Goal: Complete application form

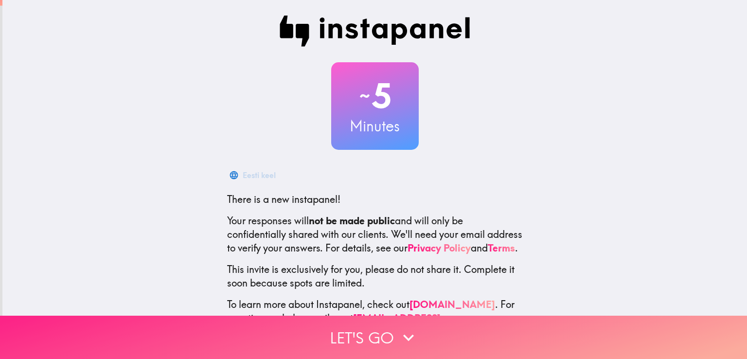
click at [330, 325] on button "Let's go" at bounding box center [373, 337] width 747 height 43
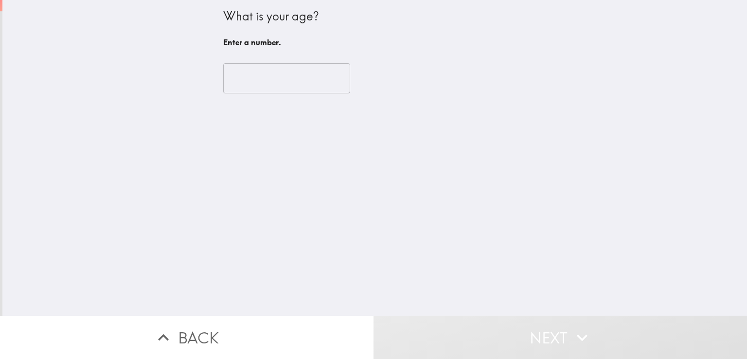
click at [263, 83] on input "number" at bounding box center [286, 78] width 127 height 30
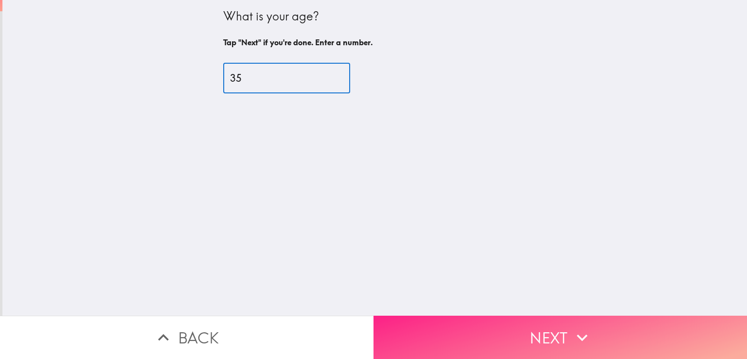
type input "35"
click at [471, 325] on button "Next" at bounding box center [561, 337] width 374 height 43
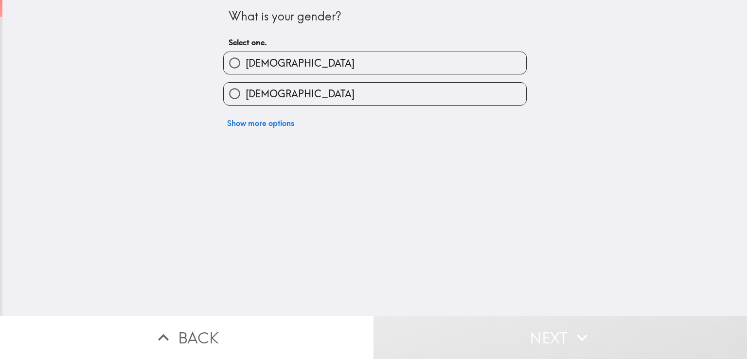
click at [262, 65] on label "[DEMOGRAPHIC_DATA]" at bounding box center [375, 63] width 303 height 22
click at [246, 65] on input "[DEMOGRAPHIC_DATA]" at bounding box center [235, 63] width 22 height 22
radio input "true"
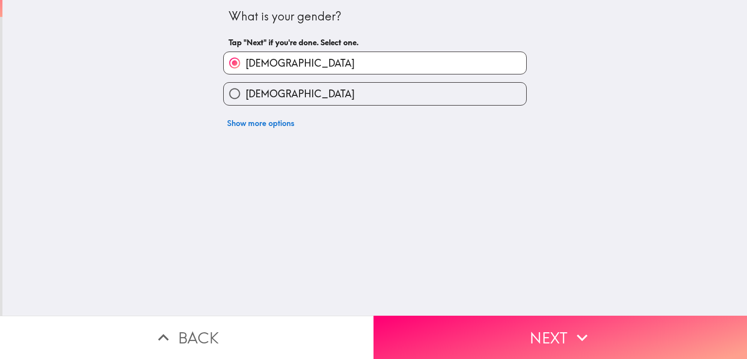
drag, startPoint x: 470, startPoint y: 322, endPoint x: 467, endPoint y: 318, distance: 5.2
click at [469, 322] on button "Next" at bounding box center [561, 337] width 374 height 43
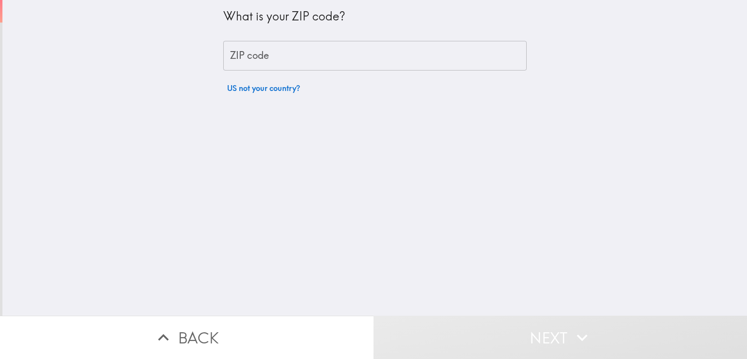
click at [241, 55] on input "ZIP code" at bounding box center [375, 56] width 304 height 30
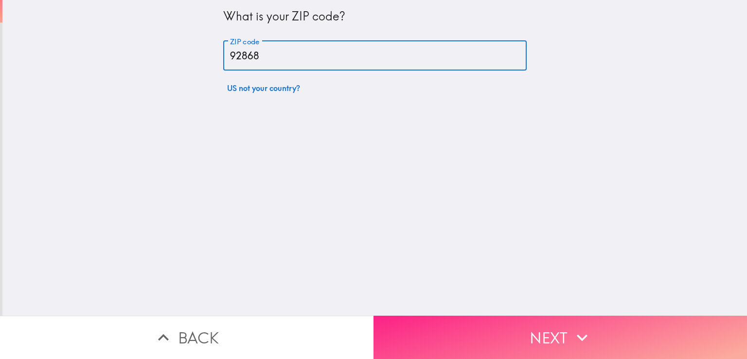
type input "92868"
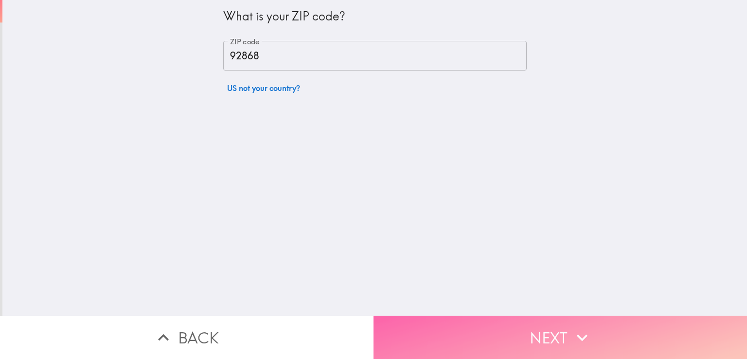
click at [484, 327] on button "Next" at bounding box center [561, 337] width 374 height 43
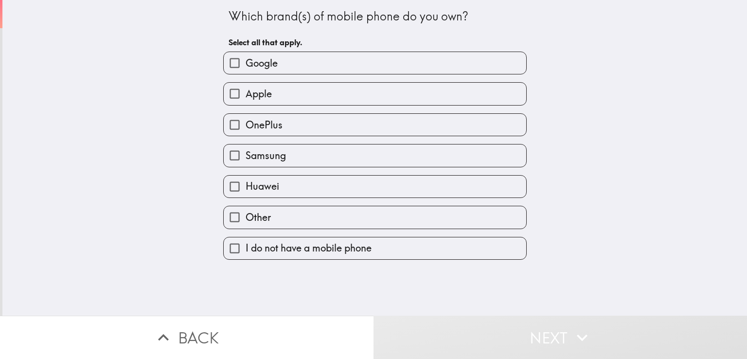
click at [270, 60] on span "Google" at bounding box center [262, 63] width 32 height 14
click at [246, 60] on input "Google" at bounding box center [235, 63] width 22 height 22
checkbox input "true"
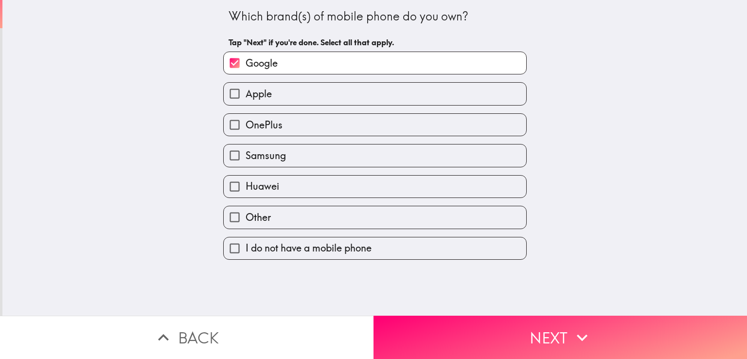
click at [268, 92] on label "Apple" at bounding box center [375, 94] width 303 height 22
click at [246, 92] on input "Apple" at bounding box center [235, 94] width 22 height 22
checkbox input "true"
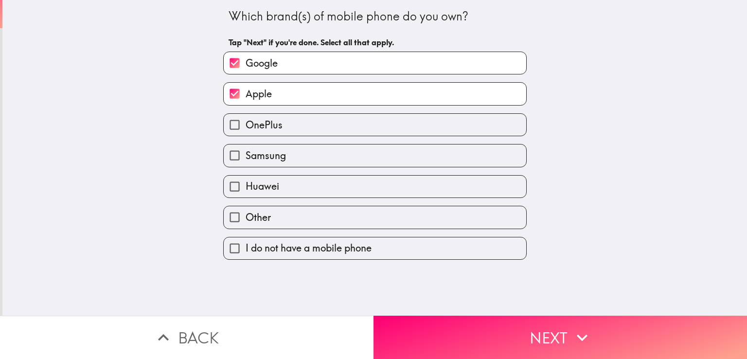
click at [272, 161] on span "Samsung" at bounding box center [266, 156] width 40 height 14
click at [246, 161] on input "Samsung" at bounding box center [235, 155] width 22 height 22
checkbox input "true"
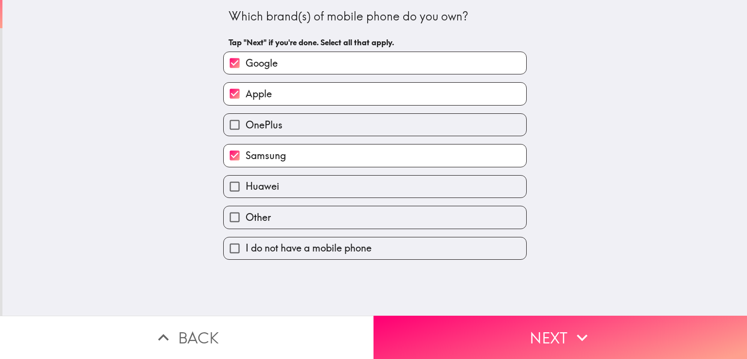
click at [246, 96] on span "Apple" at bounding box center [259, 94] width 26 height 14
click at [238, 96] on input "Apple" at bounding box center [235, 94] width 22 height 22
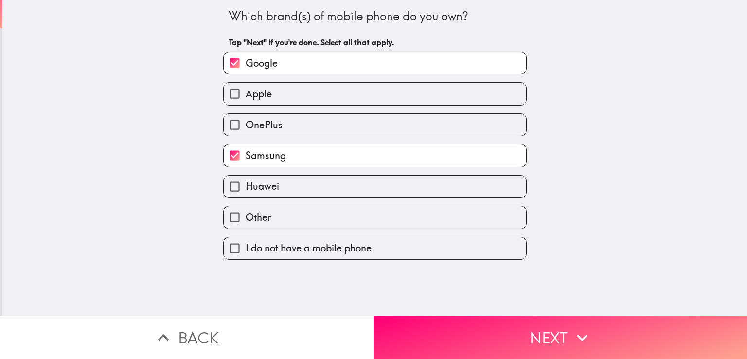
click at [246, 94] on span "Apple" at bounding box center [259, 94] width 26 height 14
click at [241, 94] on input "Apple" at bounding box center [235, 94] width 22 height 22
checkbox input "true"
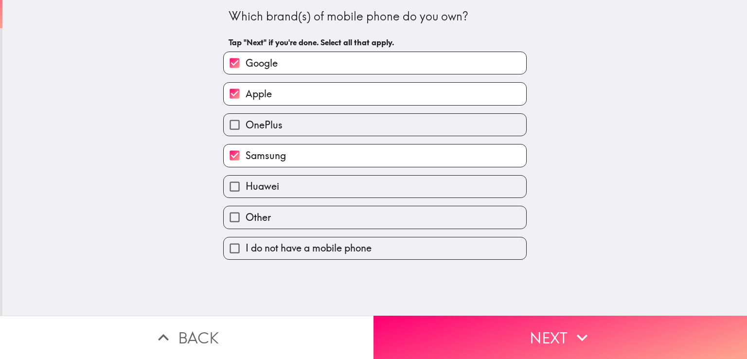
click at [169, 143] on div "Which brand(s) of mobile phone do you own? Tap "Next" if you're done. Select al…" at bounding box center [374, 158] width 745 height 316
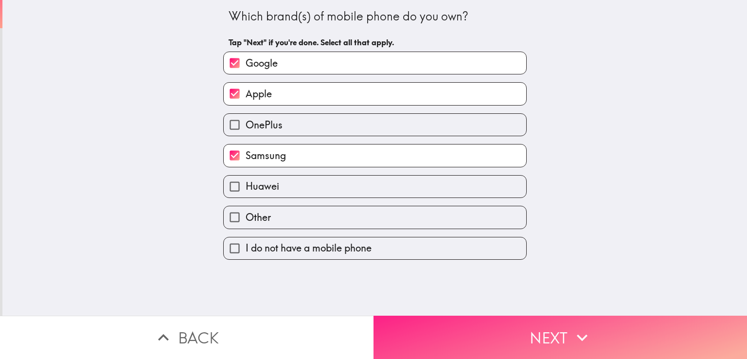
click at [479, 332] on button "Next" at bounding box center [561, 337] width 374 height 43
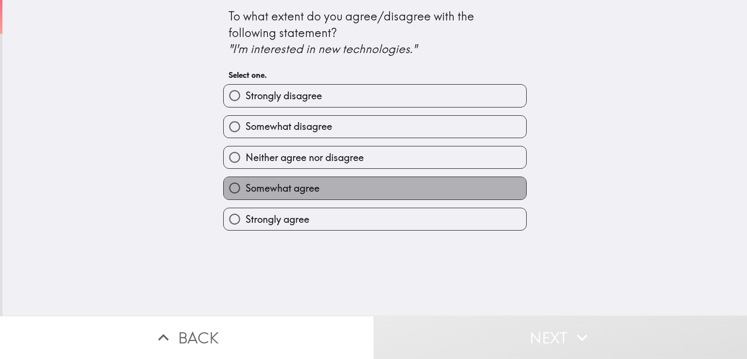
click at [313, 193] on label "Somewhat agree" at bounding box center [375, 188] width 303 height 22
click at [246, 193] on input "Somewhat agree" at bounding box center [235, 188] width 22 height 22
radio input "true"
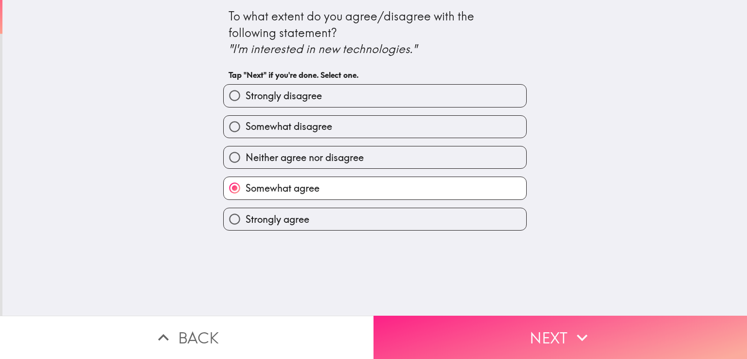
click at [483, 326] on button "Next" at bounding box center [561, 337] width 374 height 43
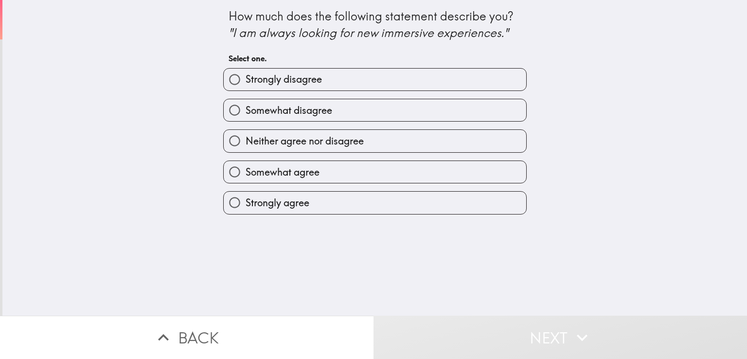
click at [315, 174] on label "Somewhat agree" at bounding box center [375, 172] width 303 height 22
click at [246, 174] on input "Somewhat agree" at bounding box center [235, 172] width 22 height 22
radio input "true"
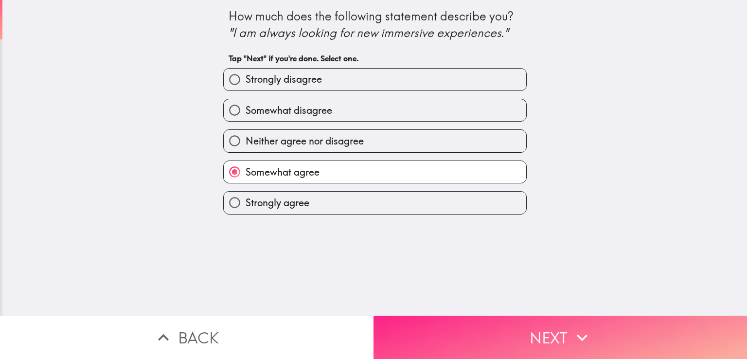
click at [486, 324] on button "Next" at bounding box center [561, 337] width 374 height 43
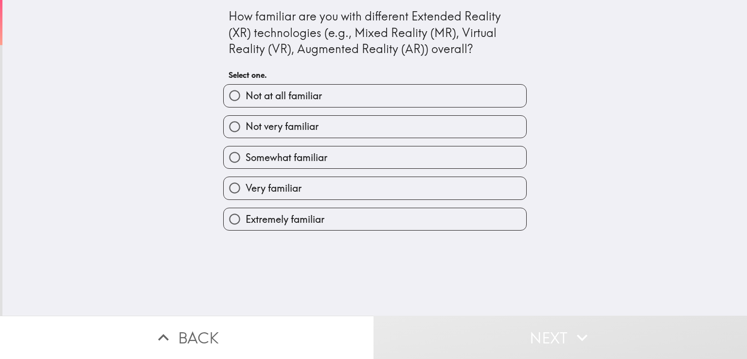
click at [271, 187] on span "Very familiar" at bounding box center [274, 188] width 56 height 14
click at [246, 187] on input "Very familiar" at bounding box center [235, 188] width 22 height 22
radio input "true"
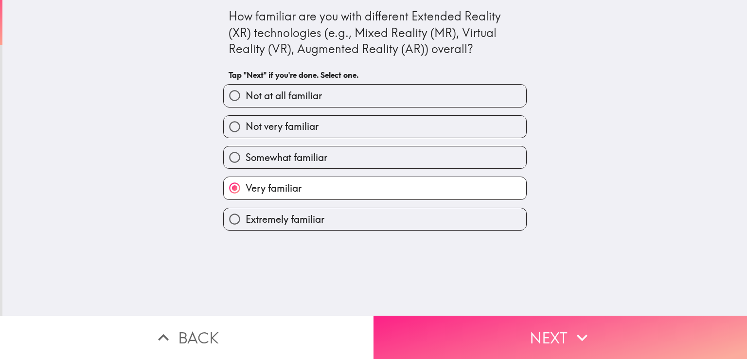
click at [512, 329] on button "Next" at bounding box center [561, 337] width 374 height 43
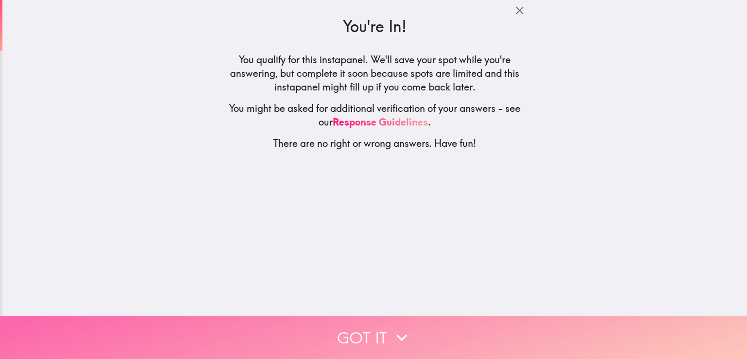
click at [441, 329] on button "Got it" at bounding box center [373, 337] width 747 height 43
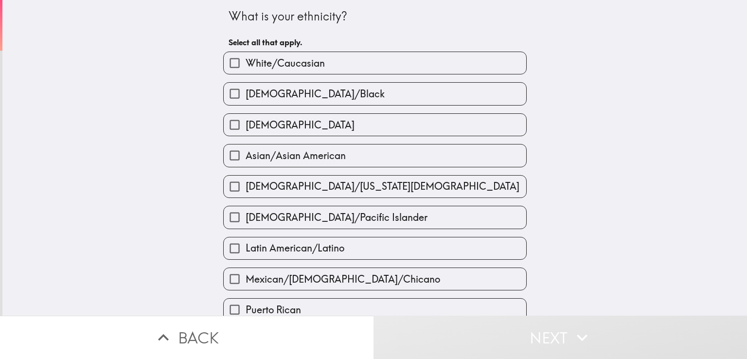
click at [253, 67] on span "White/Caucasian" at bounding box center [285, 63] width 79 height 14
click at [246, 67] on input "White/Caucasian" at bounding box center [235, 63] width 22 height 22
checkbox input "true"
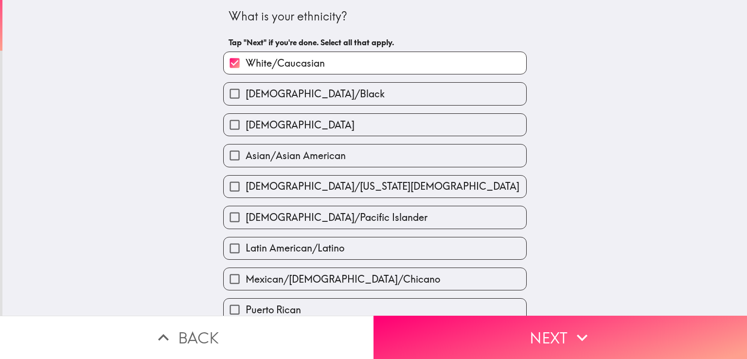
click at [289, 131] on label "[DEMOGRAPHIC_DATA]" at bounding box center [375, 125] width 303 height 22
click at [246, 131] on input "[DEMOGRAPHIC_DATA]" at bounding box center [235, 125] width 22 height 22
checkbox input "true"
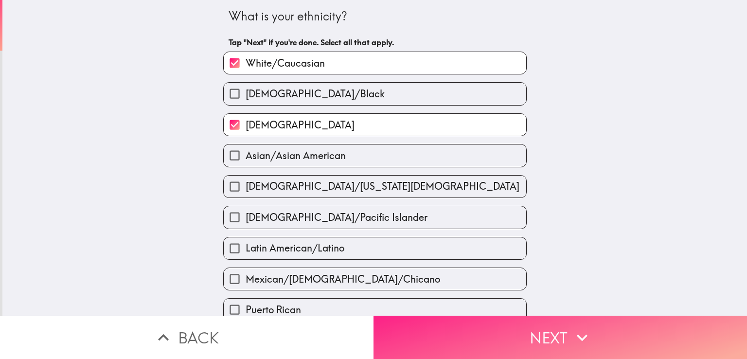
click at [435, 327] on button "Next" at bounding box center [561, 337] width 374 height 43
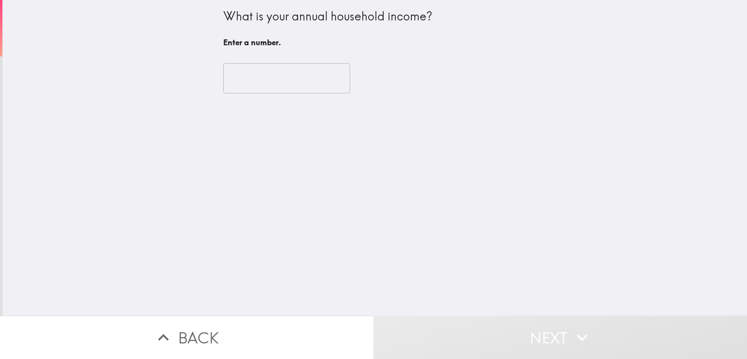
click at [265, 78] on input "number" at bounding box center [286, 78] width 127 height 30
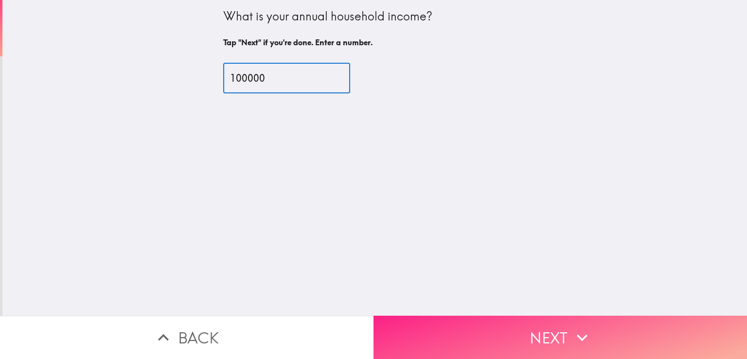
type input "100000"
click at [503, 328] on button "Next" at bounding box center [561, 337] width 374 height 43
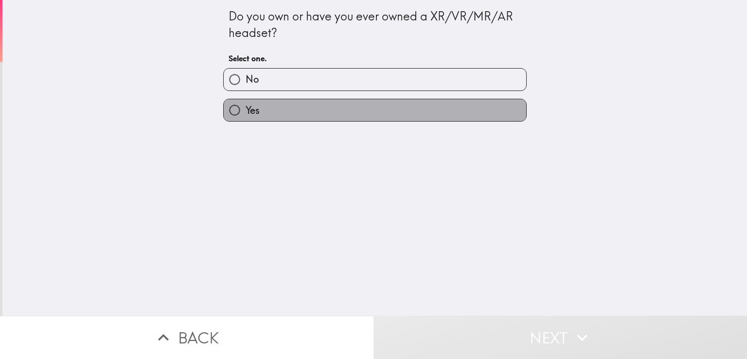
click at [246, 106] on span "Yes" at bounding box center [253, 111] width 14 height 14
click at [241, 106] on input "Yes" at bounding box center [235, 110] width 22 height 22
radio input "true"
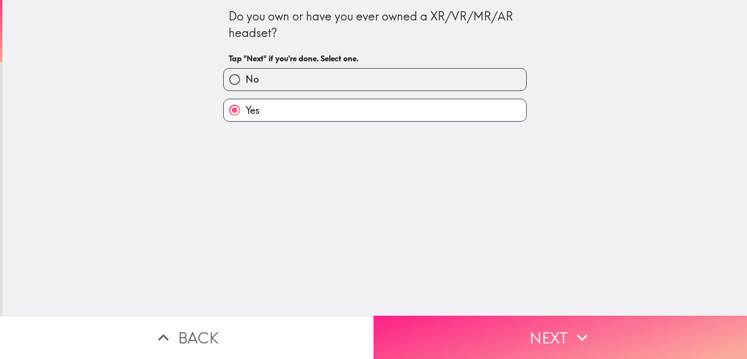
click at [517, 336] on button "Next" at bounding box center [561, 337] width 374 height 43
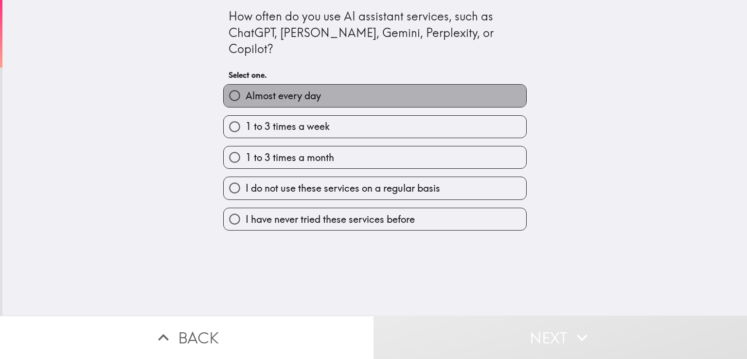
click at [267, 89] on span "Almost every day" at bounding box center [283, 96] width 75 height 14
click at [246, 85] on input "Almost every day" at bounding box center [235, 96] width 22 height 22
radio input "true"
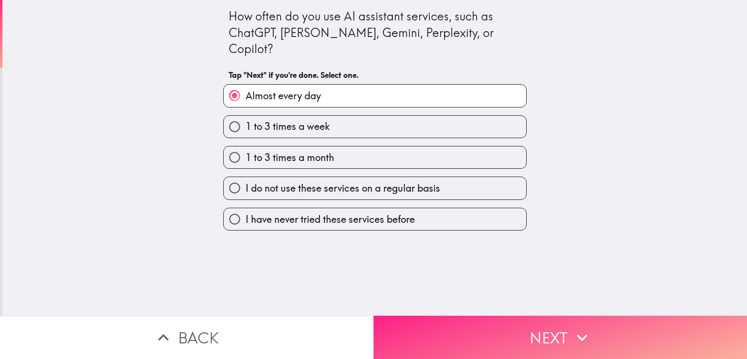
click at [472, 324] on button "Next" at bounding box center [561, 337] width 374 height 43
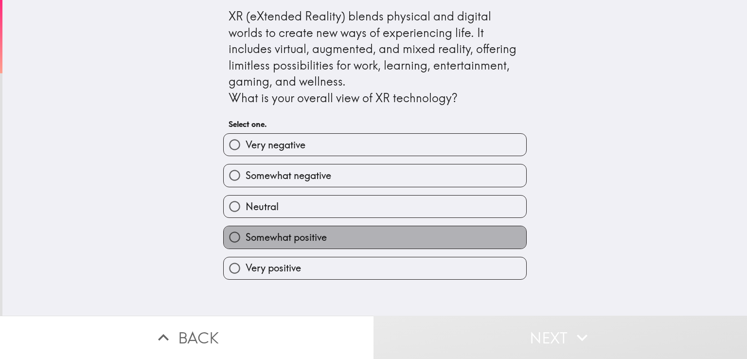
click at [268, 234] on span "Somewhat positive" at bounding box center [286, 238] width 81 height 14
click at [246, 234] on input "Somewhat positive" at bounding box center [235, 237] width 22 height 22
radio input "true"
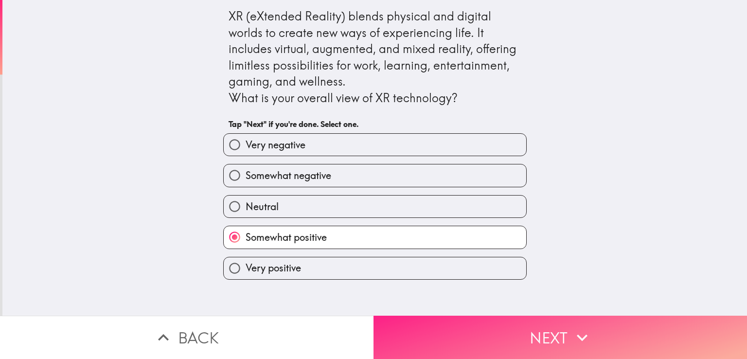
click at [457, 323] on button "Next" at bounding box center [561, 337] width 374 height 43
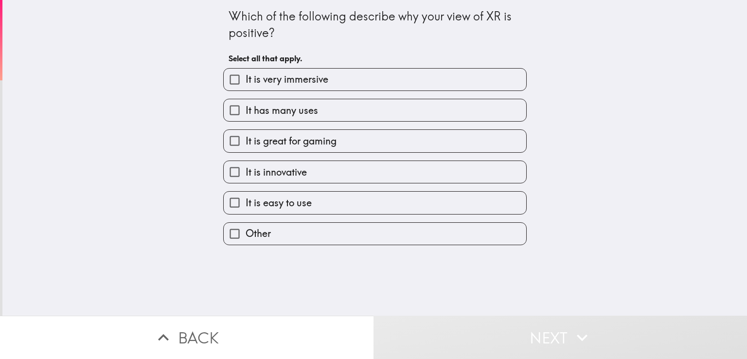
click at [287, 95] on div "It has many uses" at bounding box center [371, 106] width 311 height 31
click at [195, 129] on div "Which of the following describe why your view of XR is positive? Select all tha…" at bounding box center [374, 158] width 745 height 316
click at [293, 74] on span "It is very immersive" at bounding box center [287, 79] width 83 height 14
click at [246, 74] on input "It is very immersive" at bounding box center [235, 80] width 22 height 22
checkbox input "true"
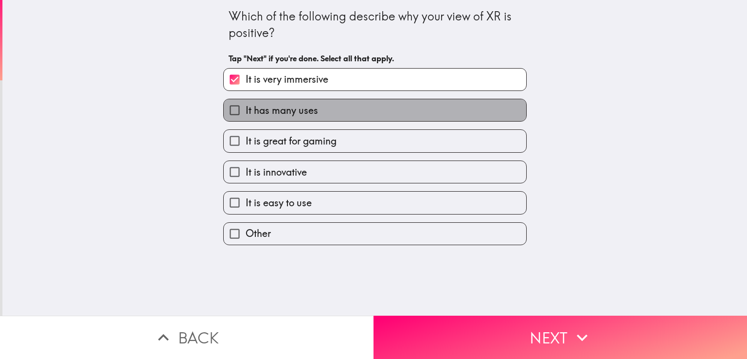
click at [298, 112] on span "It has many uses" at bounding box center [282, 111] width 72 height 14
click at [246, 112] on input "It has many uses" at bounding box center [235, 110] width 22 height 22
checkbox input "true"
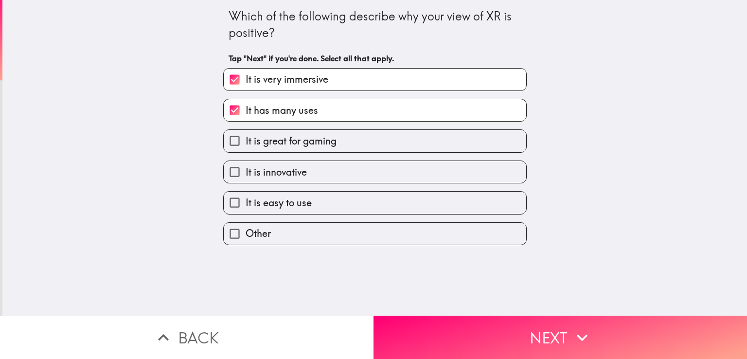
click at [297, 174] on span "It is innovative" at bounding box center [276, 172] width 61 height 14
click at [246, 174] on input "It is innovative" at bounding box center [235, 172] width 22 height 22
checkbox input "true"
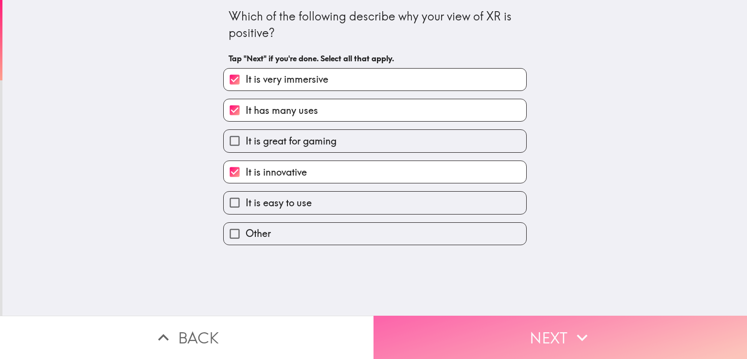
click at [432, 334] on button "Next" at bounding box center [561, 337] width 374 height 43
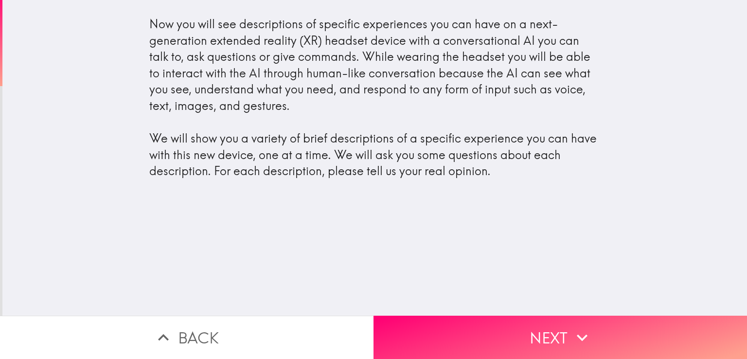
click at [292, 66] on div "Now you will see descriptions of specific experiences you can have on a next-ge…" at bounding box center [374, 97] width 451 height 163
click at [210, 73] on div "Now you will see descriptions of specific experiences you can have on a next-ge…" at bounding box center [374, 97] width 451 height 163
drag, startPoint x: 298, startPoint y: 139, endPoint x: 314, endPoint y: 159, distance: 25.6
click at [298, 139] on div "Now you will see descriptions of specific experiences you can have on a next-ge…" at bounding box center [374, 97] width 451 height 163
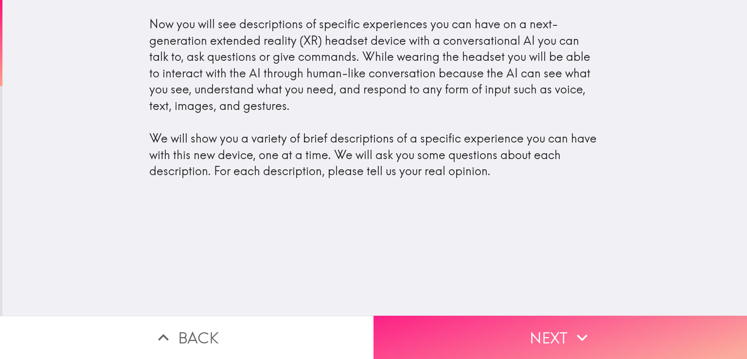
click at [419, 324] on button "Next" at bounding box center [561, 337] width 374 height 43
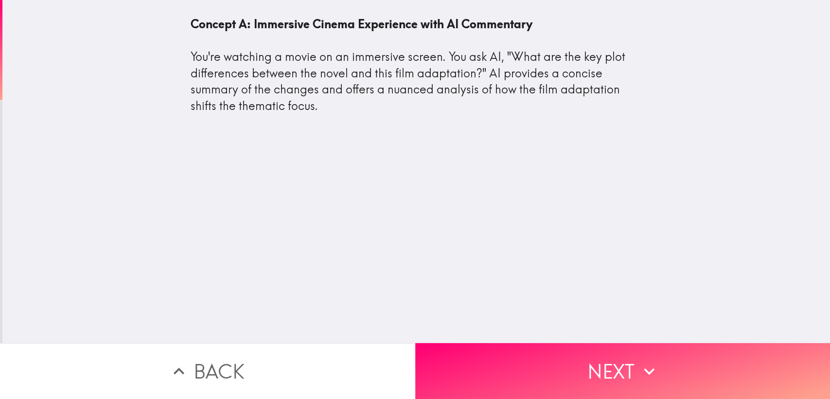
click at [294, 69] on div "Concept A: Immersive Cinema Experience with AI Commentary You're watching a mov…" at bounding box center [416, 65] width 451 height 98
click at [292, 69] on div "Concept A: Immersive Cinema Experience with AI Commentary You're watching a mov…" at bounding box center [416, 65] width 451 height 98
click at [259, 75] on div "Concept A: Immersive Cinema Experience with AI Commentary You're watching a mov…" at bounding box center [416, 65] width 451 height 98
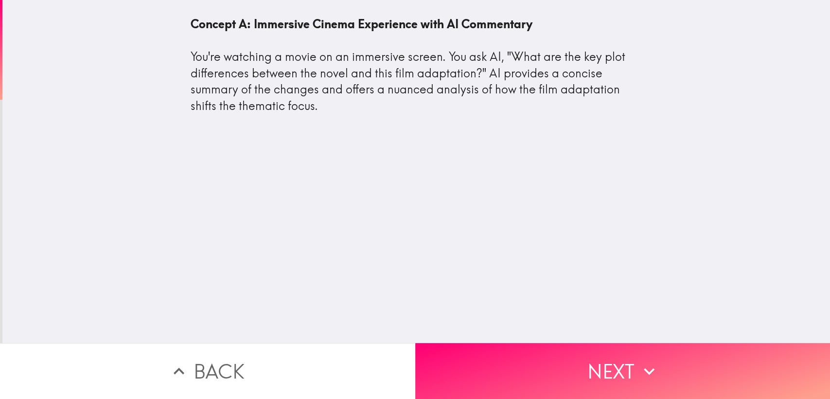
click at [259, 75] on div "Concept A: Immersive Cinema Experience with AI Commentary You're watching a mov…" at bounding box center [416, 65] width 451 height 98
click at [313, 79] on div "Concept A: Immersive Cinema Experience with AI Commentary You're watching a mov…" at bounding box center [416, 65] width 451 height 98
click at [269, 79] on div "Concept A: Immersive Cinema Experience with AI Commentary You're watching a mov…" at bounding box center [416, 65] width 451 height 98
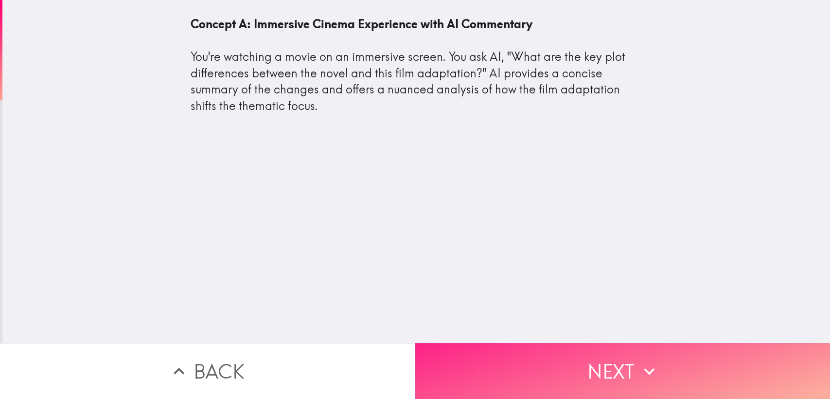
click at [495, 351] on button "Next" at bounding box center [622, 371] width 415 height 56
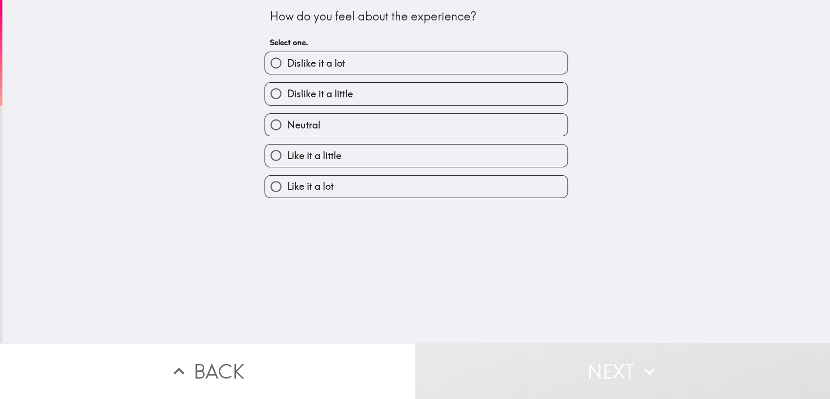
click at [297, 153] on span "Like it a little" at bounding box center [314, 156] width 54 height 14
click at [287, 153] on input "Like it a little" at bounding box center [276, 155] width 22 height 22
radio input "true"
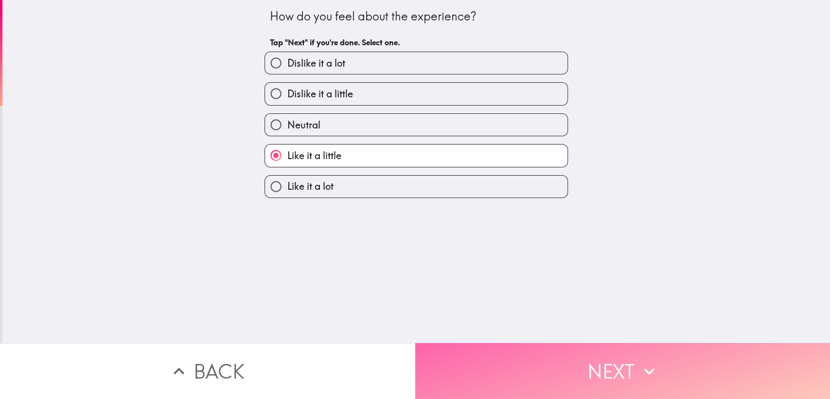
click at [516, 359] on button "Next" at bounding box center [622, 371] width 415 height 56
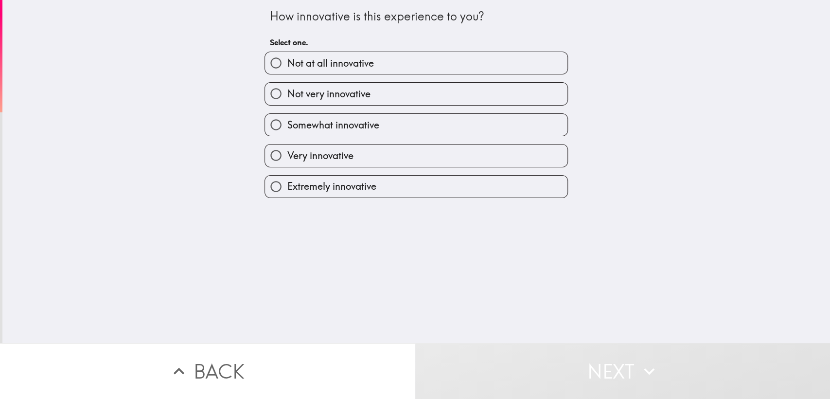
click at [309, 150] on span "Very innovative" at bounding box center [320, 156] width 66 height 14
click at [287, 150] on input "Very innovative" at bounding box center [276, 155] width 22 height 22
radio input "true"
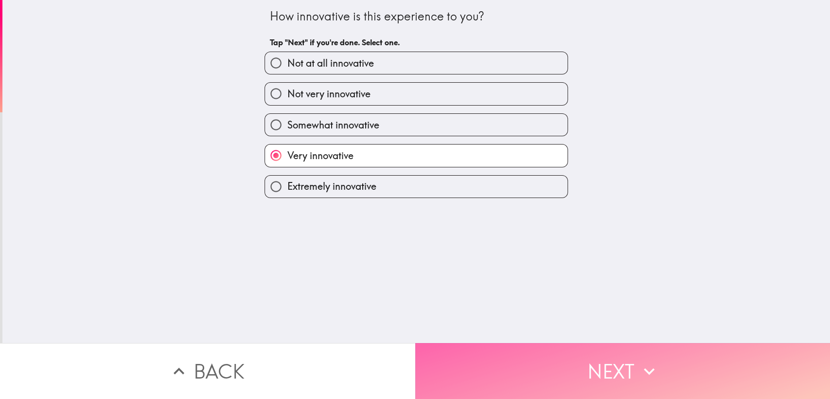
click at [500, 359] on button "Next" at bounding box center [622, 371] width 415 height 56
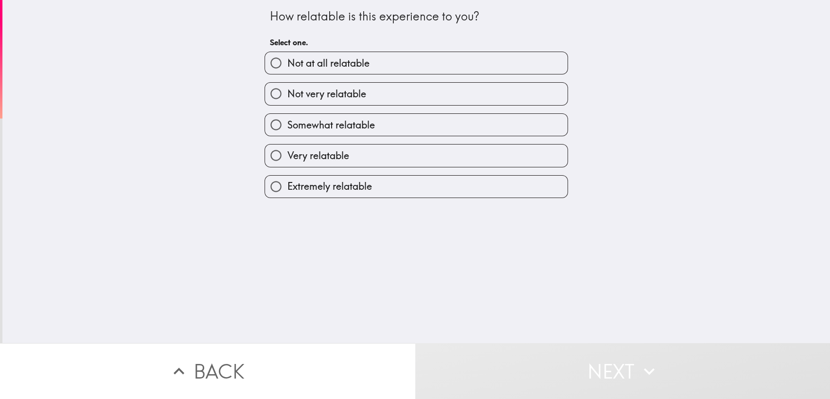
click at [329, 149] on span "Very relatable" at bounding box center [318, 156] width 62 height 14
click at [287, 148] on input "Very relatable" at bounding box center [276, 155] width 22 height 22
radio input "true"
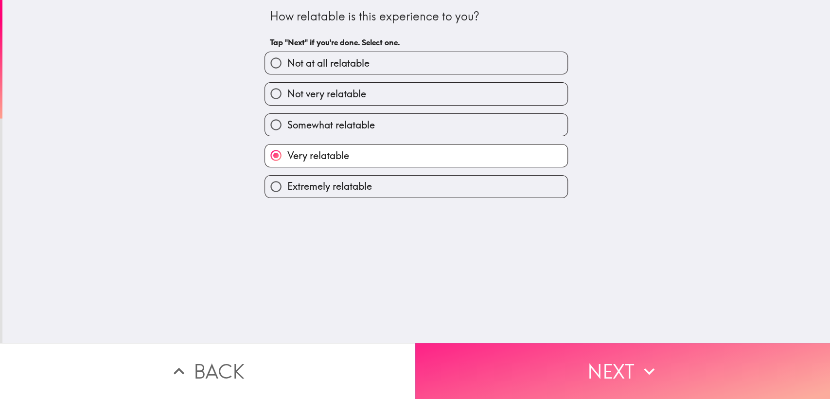
click at [497, 354] on button "Next" at bounding box center [622, 371] width 415 height 56
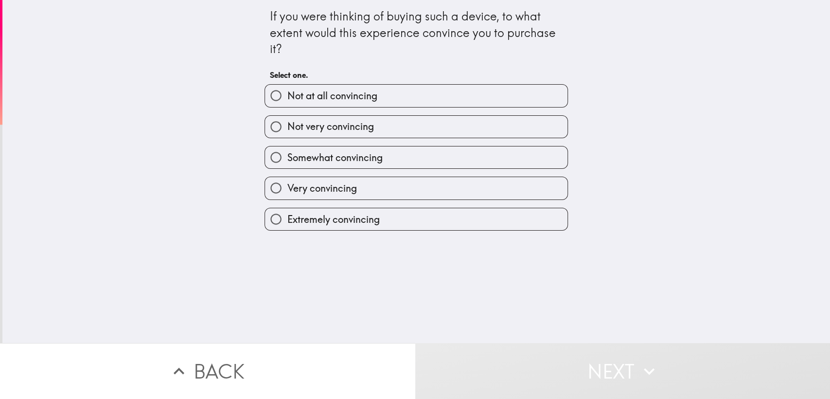
click at [307, 184] on span "Very convincing" at bounding box center [322, 188] width 70 height 14
click at [287, 184] on input "Very convincing" at bounding box center [276, 188] width 22 height 22
radio input "true"
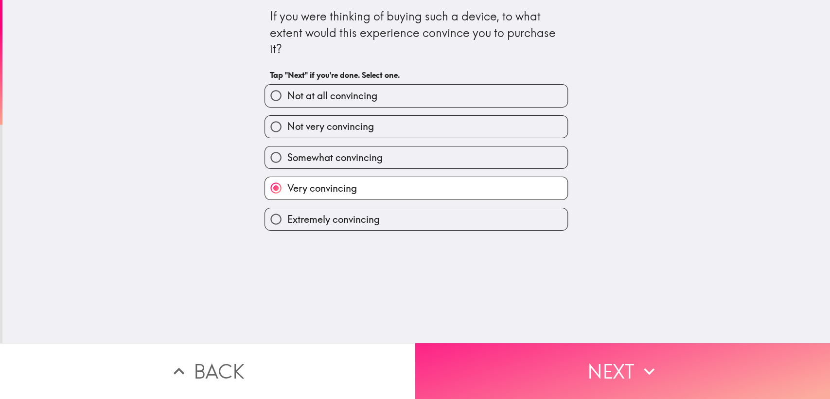
click at [495, 359] on button "Next" at bounding box center [622, 371] width 415 height 56
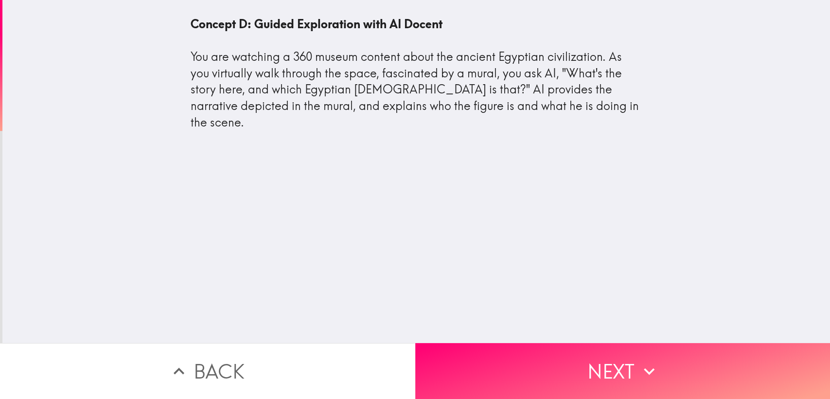
click at [377, 120] on div "Concept D: Guided Exploration with AI Docent You are watching a 360 museum cont…" at bounding box center [416, 77] width 467 height 139
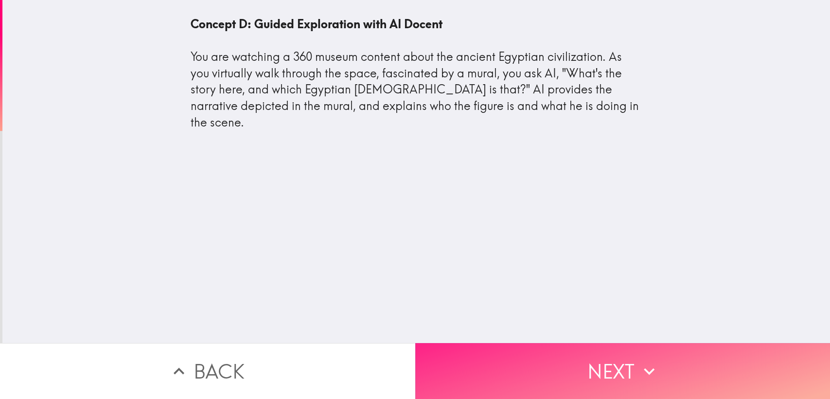
click at [534, 359] on button "Next" at bounding box center [622, 371] width 415 height 56
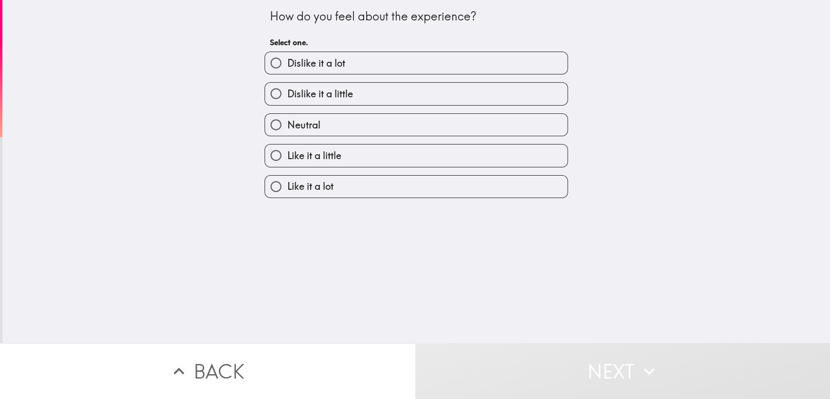
click at [305, 149] on span "Like it a little" at bounding box center [314, 156] width 54 height 14
click at [287, 149] on input "Like it a little" at bounding box center [276, 155] width 22 height 22
radio input "true"
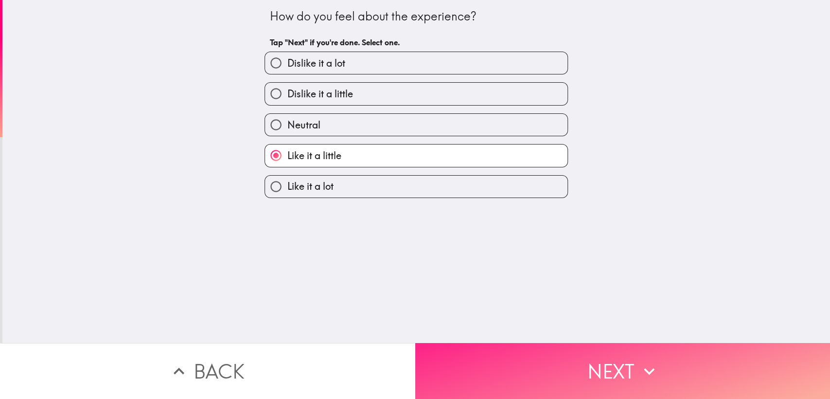
click at [523, 359] on button "Next" at bounding box center [622, 371] width 415 height 56
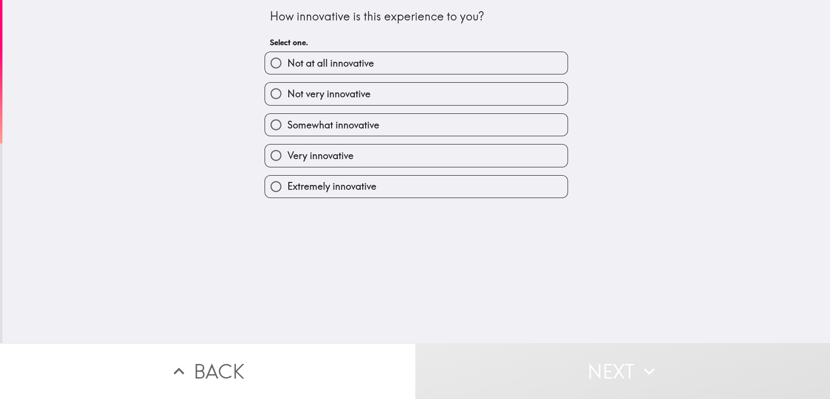
click at [323, 156] on span "Very innovative" at bounding box center [320, 156] width 66 height 14
click at [287, 156] on input "Very innovative" at bounding box center [276, 155] width 22 height 22
radio input "true"
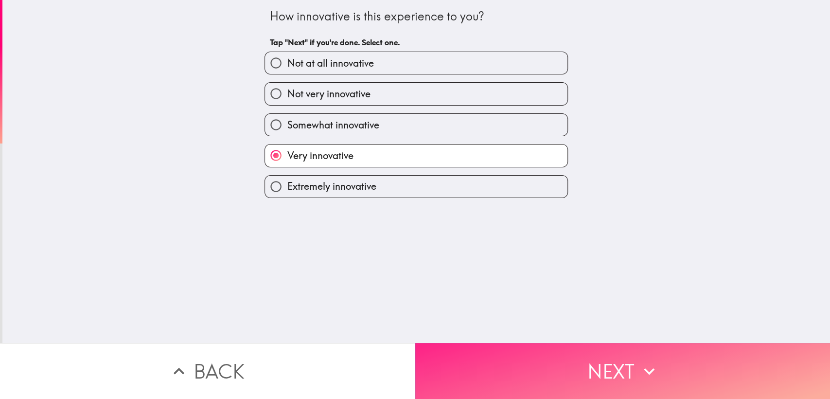
click at [511, 355] on button "Next" at bounding box center [622, 371] width 415 height 56
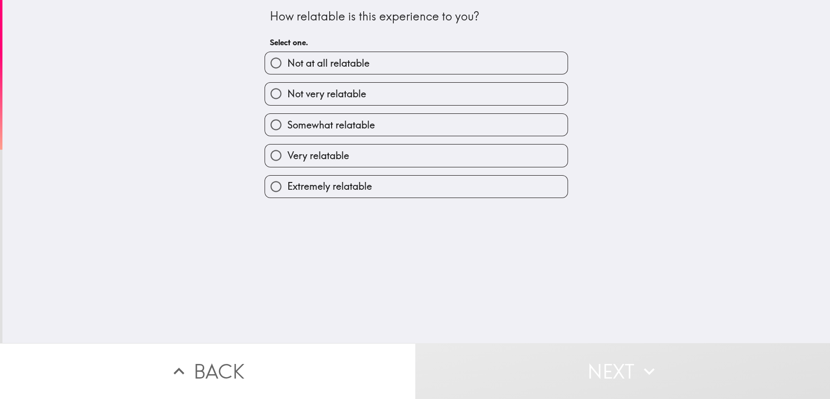
click at [327, 156] on span "Very relatable" at bounding box center [318, 156] width 62 height 14
click at [287, 156] on input "Very relatable" at bounding box center [276, 155] width 22 height 22
radio input "true"
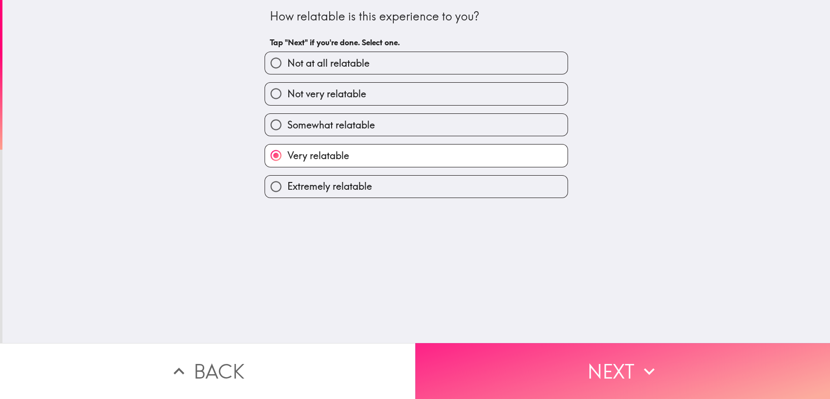
click at [510, 358] on button "Next" at bounding box center [622, 371] width 415 height 56
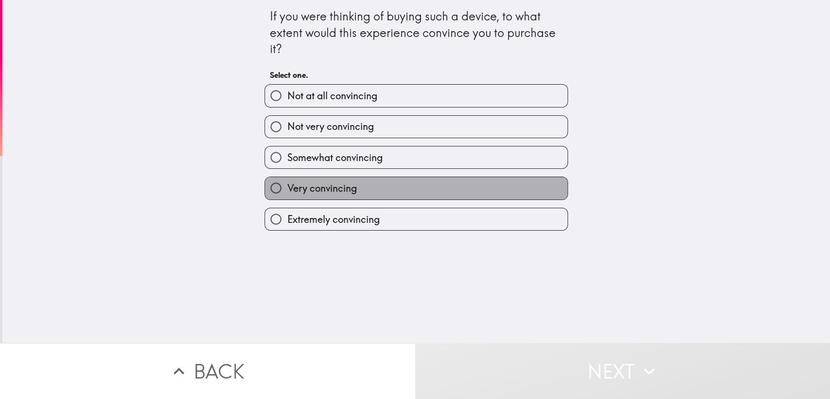
click at [328, 193] on span "Very convincing" at bounding box center [322, 188] width 70 height 14
click at [287, 193] on input "Very convincing" at bounding box center [276, 188] width 22 height 22
radio input "true"
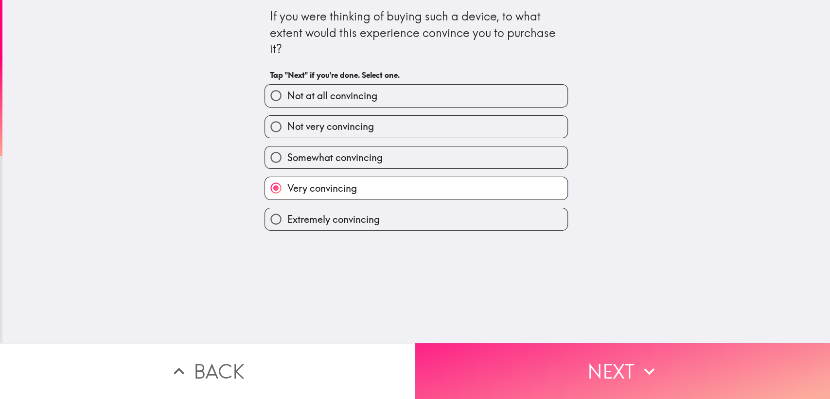
click at [489, 359] on button "Next" at bounding box center [622, 371] width 415 height 56
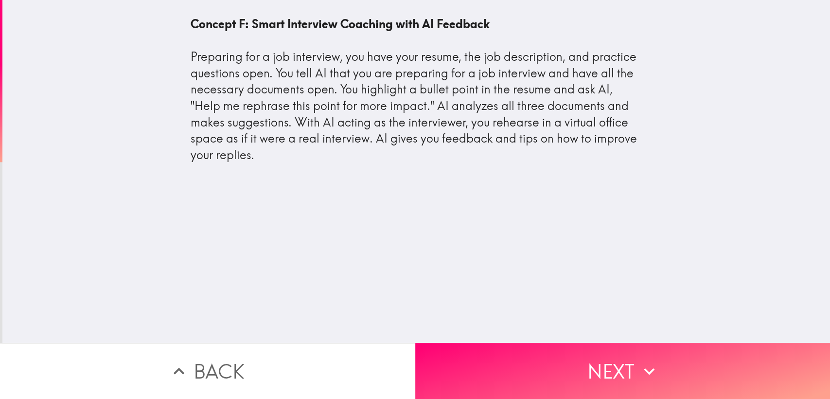
click at [327, 143] on div "Concept F: Smart Interview Coaching with AI Feedback Preparing for a job interv…" at bounding box center [416, 89] width 451 height 147
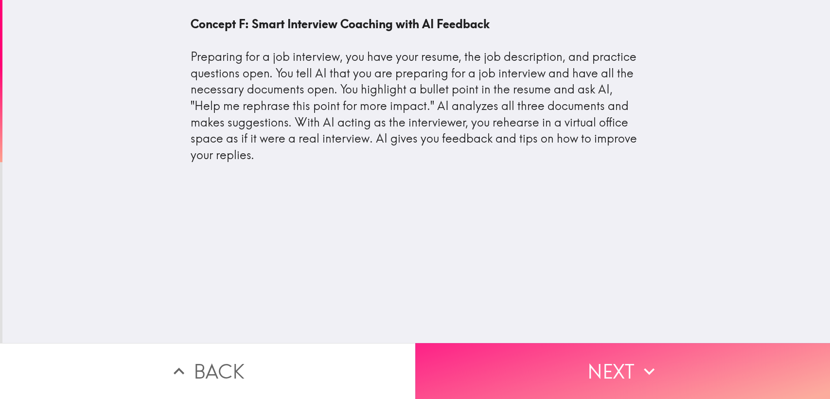
click at [471, 356] on button "Next" at bounding box center [622, 371] width 415 height 56
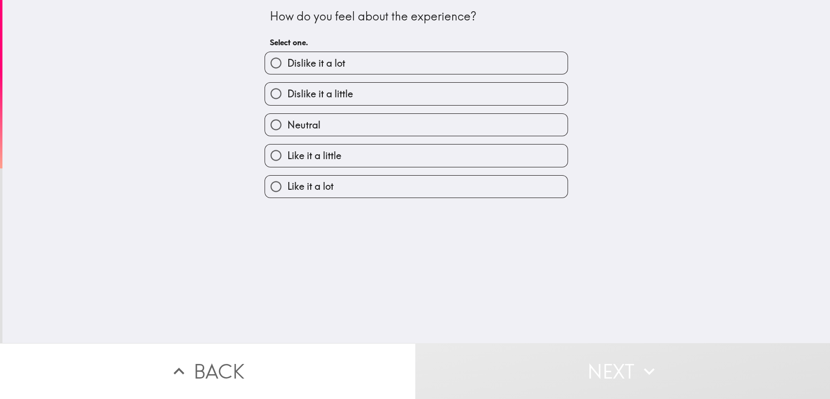
click at [321, 153] on span "Like it a little" at bounding box center [314, 156] width 54 height 14
click at [287, 153] on input "Like it a little" at bounding box center [276, 155] width 22 height 22
radio input "true"
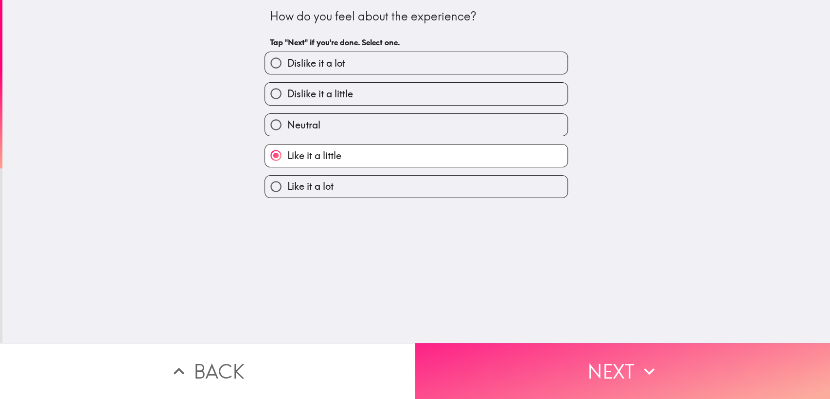
click at [518, 354] on button "Next" at bounding box center [622, 371] width 415 height 56
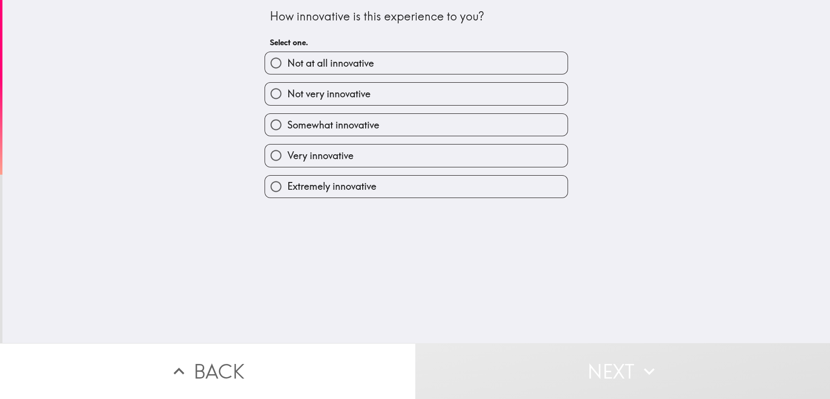
click at [358, 156] on label "Very innovative" at bounding box center [416, 155] width 303 height 22
click at [287, 156] on input "Very innovative" at bounding box center [276, 155] width 22 height 22
radio input "true"
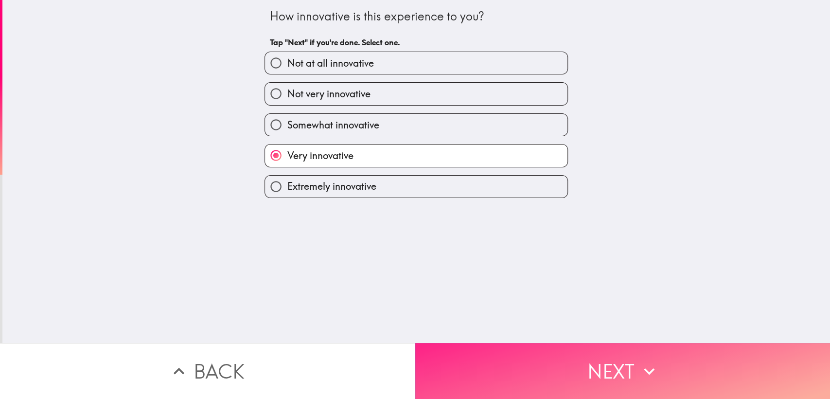
click at [486, 356] on button "Next" at bounding box center [622, 371] width 415 height 56
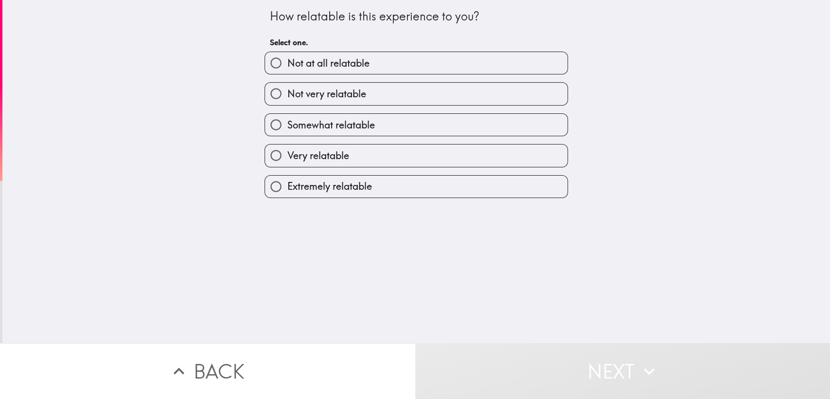
click at [324, 153] on span "Very relatable" at bounding box center [318, 156] width 62 height 14
click at [287, 153] on input "Very relatable" at bounding box center [276, 155] width 22 height 22
radio input "true"
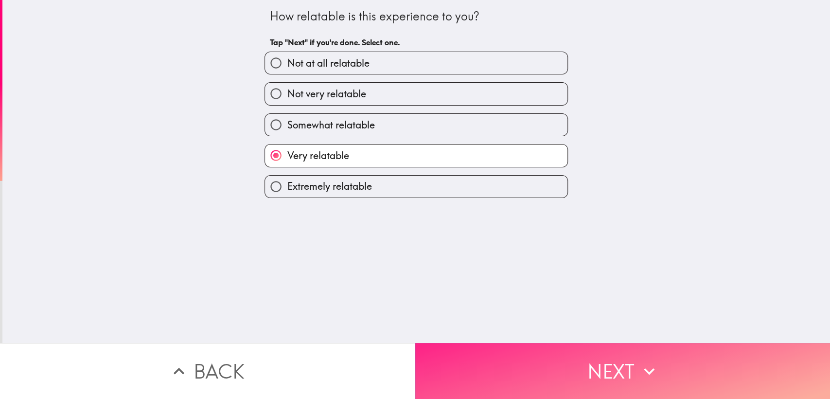
click at [506, 359] on button "Next" at bounding box center [622, 371] width 415 height 56
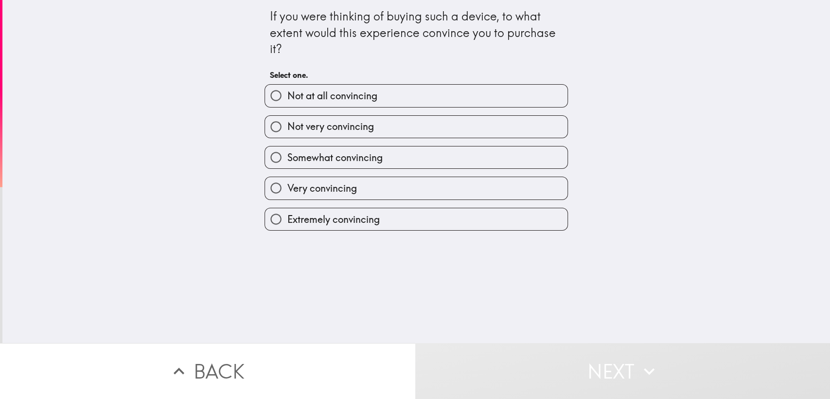
drag, startPoint x: 306, startPoint y: 189, endPoint x: 359, endPoint y: 224, distance: 63.3
click at [306, 189] on span "Very convincing" at bounding box center [322, 188] width 70 height 14
click at [287, 189] on input "Very convincing" at bounding box center [276, 188] width 22 height 22
radio input "true"
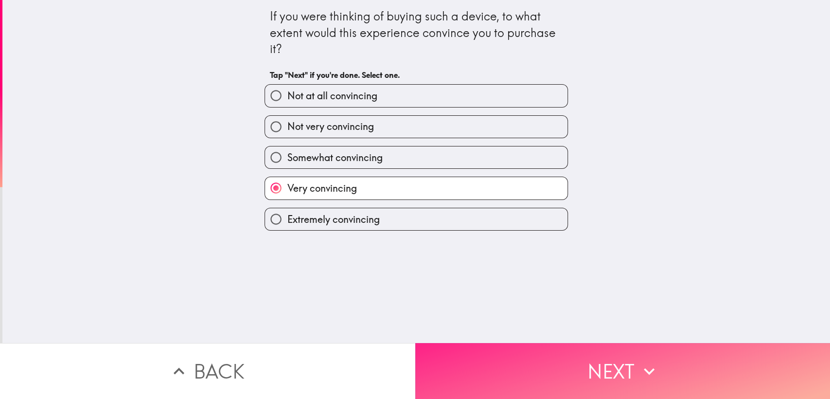
click at [508, 359] on button "Next" at bounding box center [622, 371] width 415 height 56
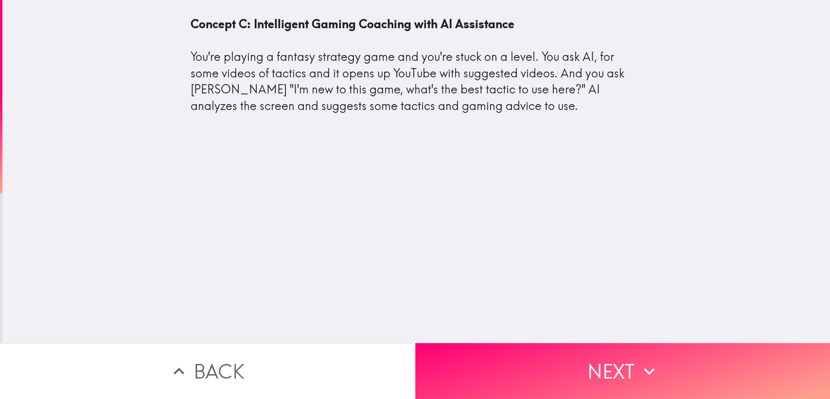
click at [255, 100] on div "Concept C: Intelligent Gaming Coaching with AI Assistance You're playing a fant…" at bounding box center [416, 65] width 451 height 98
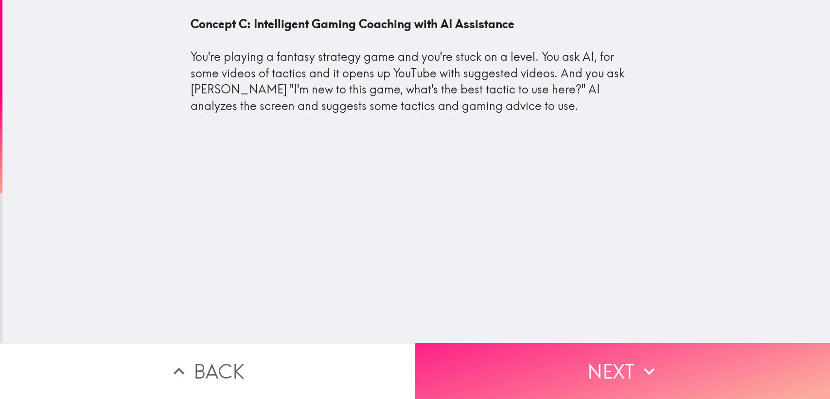
click at [481, 357] on button "Next" at bounding box center [622, 371] width 415 height 56
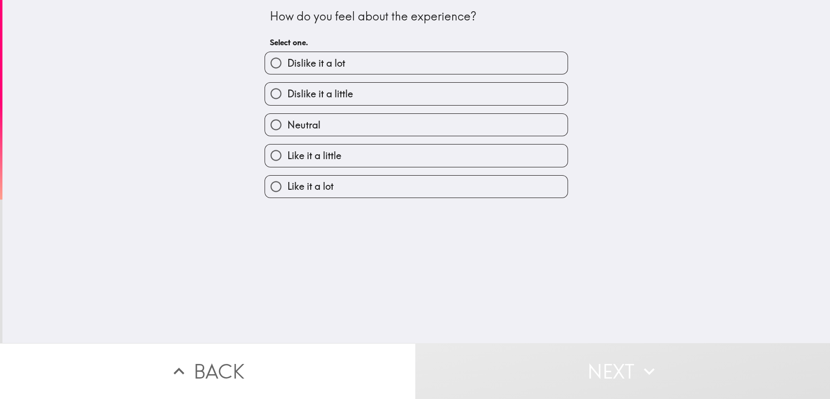
click at [301, 158] on span "Like it a little" at bounding box center [314, 156] width 54 height 14
click at [287, 158] on input "Like it a little" at bounding box center [276, 155] width 22 height 22
radio input "true"
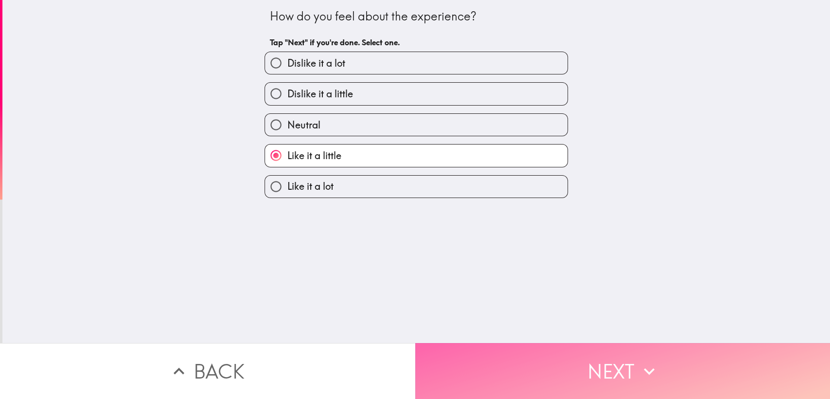
click at [496, 359] on button "Next" at bounding box center [622, 371] width 415 height 56
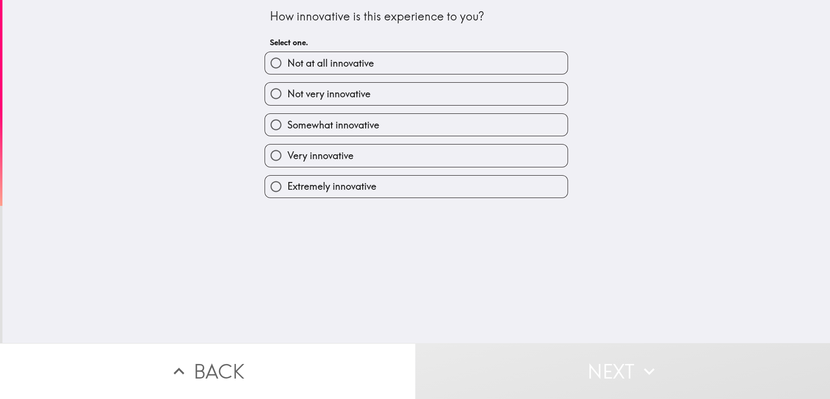
click at [327, 153] on span "Very innovative" at bounding box center [320, 156] width 66 height 14
click at [287, 153] on input "Very innovative" at bounding box center [276, 155] width 22 height 22
radio input "true"
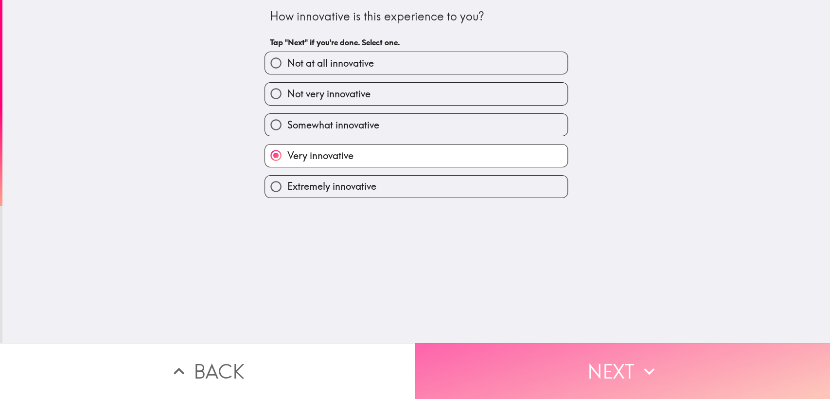
drag, startPoint x: 518, startPoint y: 360, endPoint x: 481, endPoint y: 304, distance: 66.7
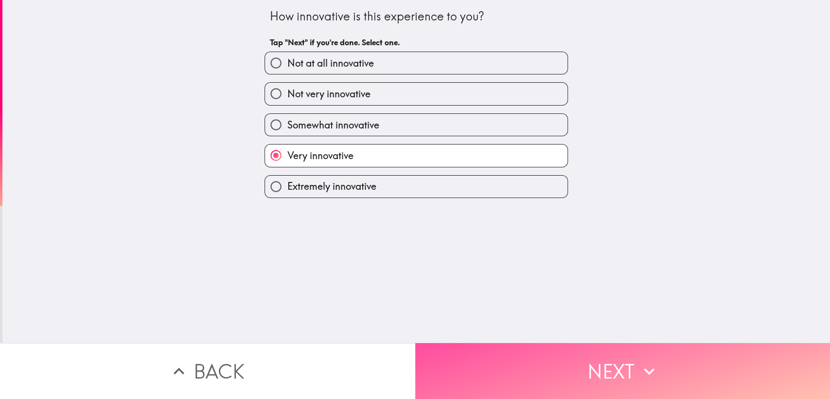
click at [518, 359] on button "Next" at bounding box center [622, 371] width 415 height 56
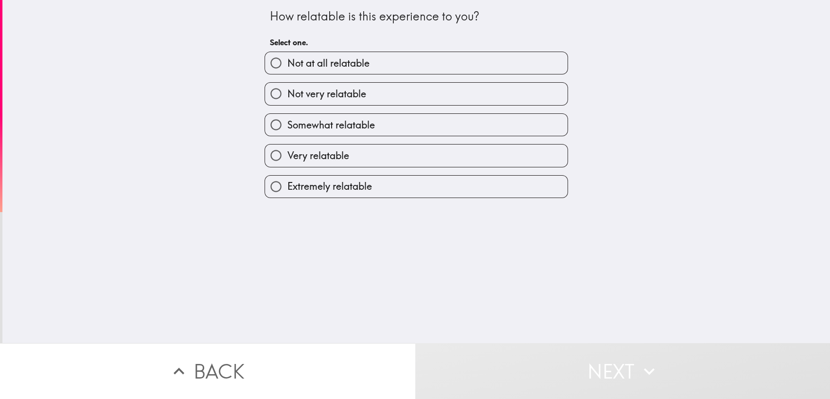
click at [334, 154] on span "Very relatable" at bounding box center [318, 156] width 62 height 14
click at [287, 154] on input "Very relatable" at bounding box center [276, 155] width 22 height 22
radio input "true"
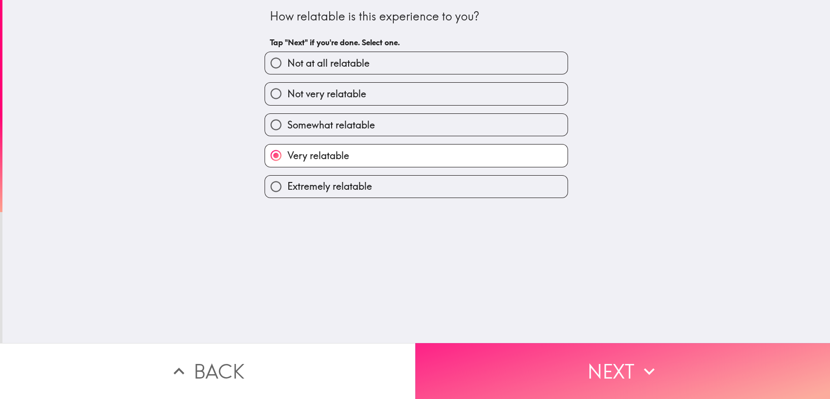
click at [489, 359] on button "Next" at bounding box center [622, 371] width 415 height 56
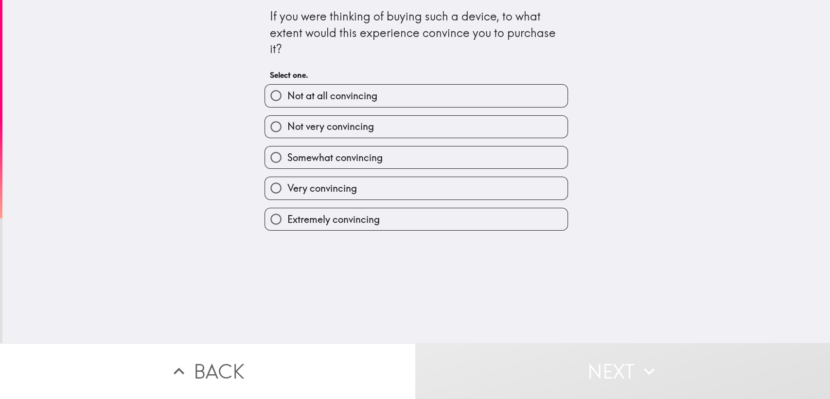
click at [352, 187] on label "Very convincing" at bounding box center [416, 188] width 303 height 22
click at [287, 187] on input "Very convincing" at bounding box center [276, 188] width 22 height 22
radio input "true"
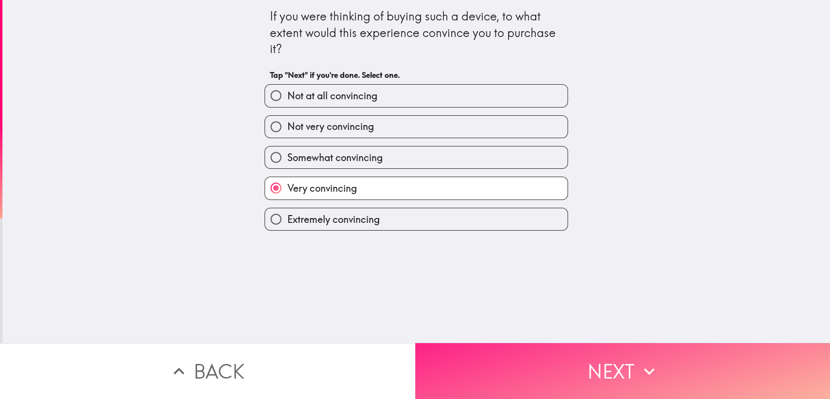
click at [524, 354] on button "Next" at bounding box center [622, 371] width 415 height 56
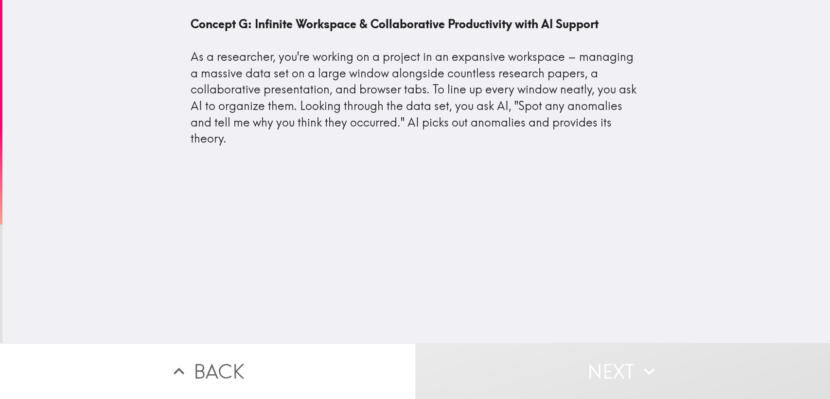
click at [288, 88] on div "Concept G: Infinite Workspace & Collaborative Productivity with AI Support As a…" at bounding box center [416, 81] width 451 height 131
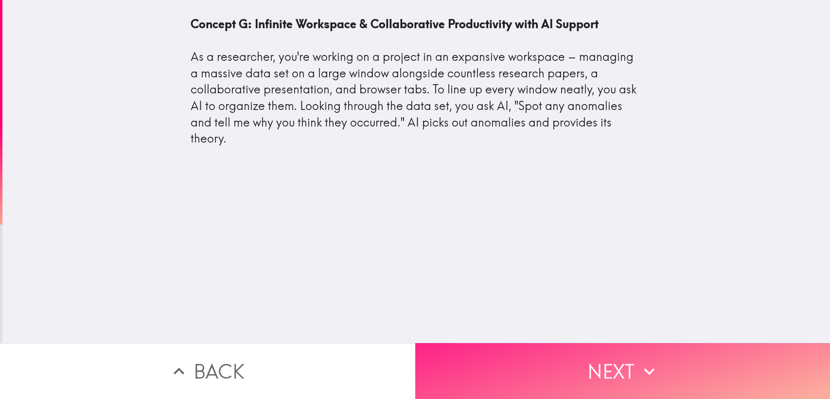
click at [509, 351] on button "Next" at bounding box center [622, 371] width 415 height 56
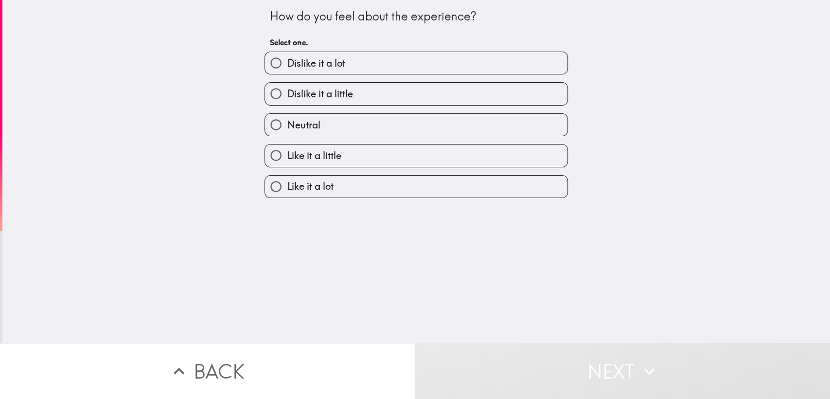
click at [296, 145] on label "Like it a little" at bounding box center [416, 155] width 303 height 22
click at [287, 145] on input "Like it a little" at bounding box center [276, 155] width 22 height 22
radio input "true"
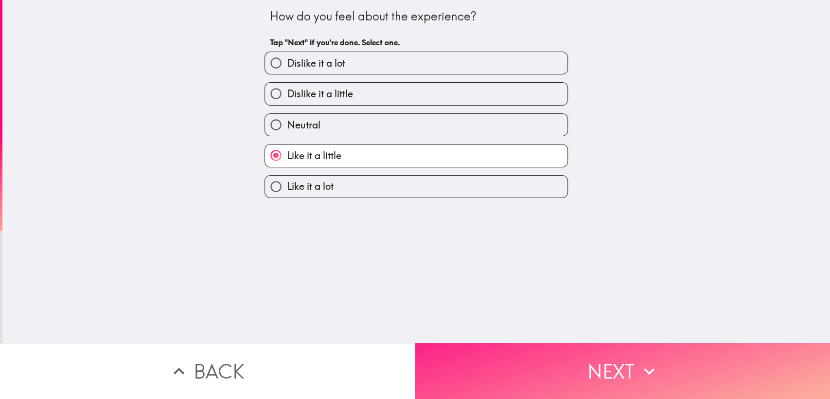
click at [550, 359] on button "Next" at bounding box center [622, 371] width 415 height 56
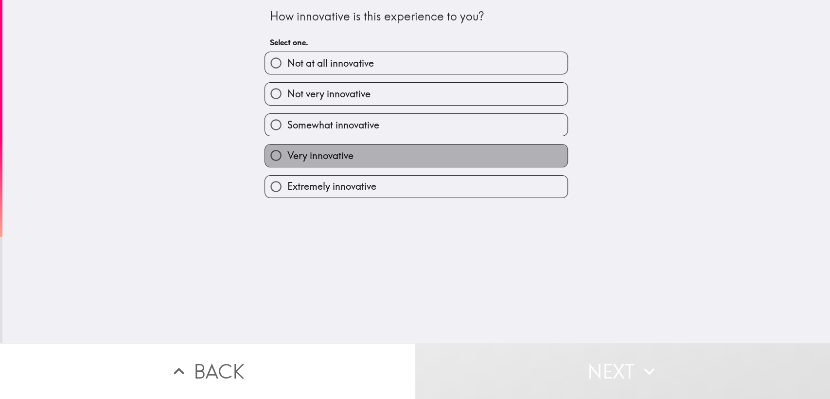
click at [347, 157] on label "Very innovative" at bounding box center [416, 155] width 303 height 22
click at [287, 157] on input "Very innovative" at bounding box center [276, 155] width 22 height 22
radio input "true"
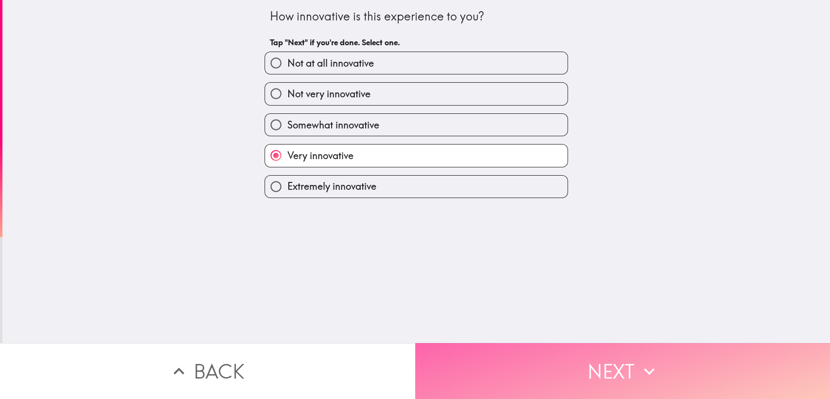
click at [502, 351] on button "Next" at bounding box center [622, 371] width 415 height 56
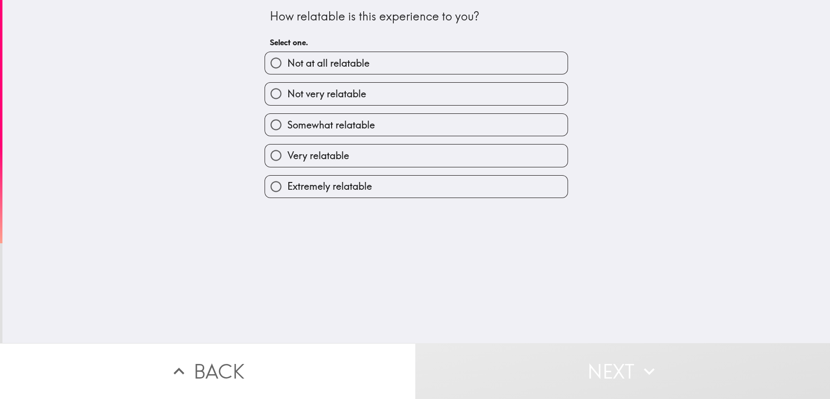
click at [332, 158] on span "Very relatable" at bounding box center [318, 156] width 62 height 14
click at [287, 158] on input "Very relatable" at bounding box center [276, 155] width 22 height 22
radio input "true"
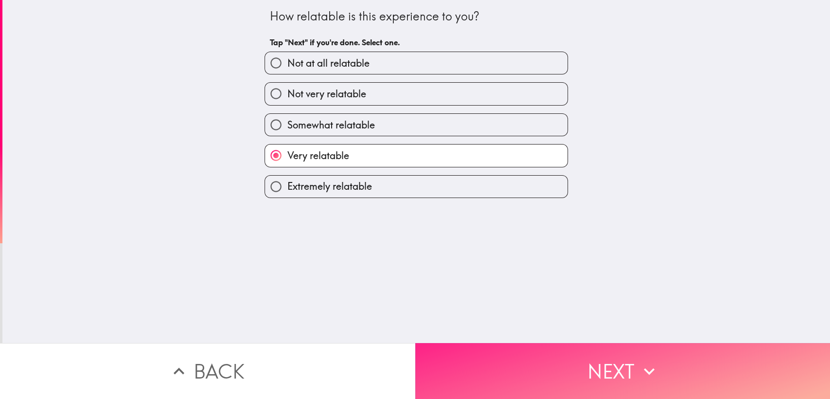
drag, startPoint x: 500, startPoint y: 357, endPoint x: 496, endPoint y: 353, distance: 5.2
click at [500, 358] on button "Next" at bounding box center [622, 371] width 415 height 56
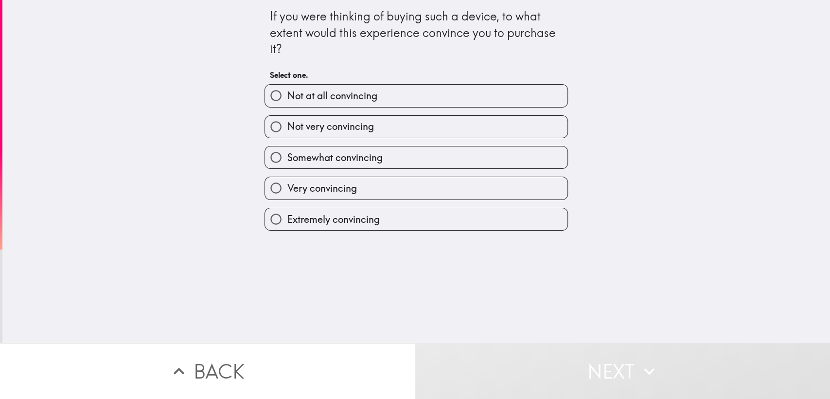
click at [317, 187] on span "Very convincing" at bounding box center [322, 188] width 70 height 14
click at [287, 187] on input "Very convincing" at bounding box center [276, 188] width 22 height 22
radio input "true"
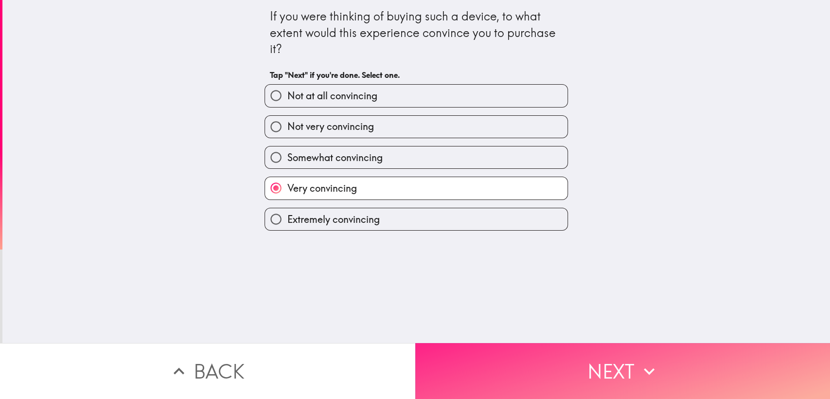
click at [479, 359] on button "Next" at bounding box center [622, 371] width 415 height 56
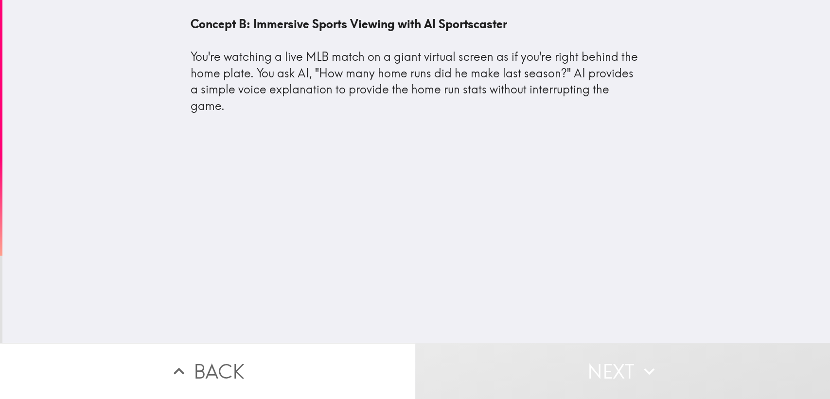
click at [287, 62] on div "Concept B: Immersive Sports Viewing with AI Sportscaster You're watching a live…" at bounding box center [416, 65] width 451 height 98
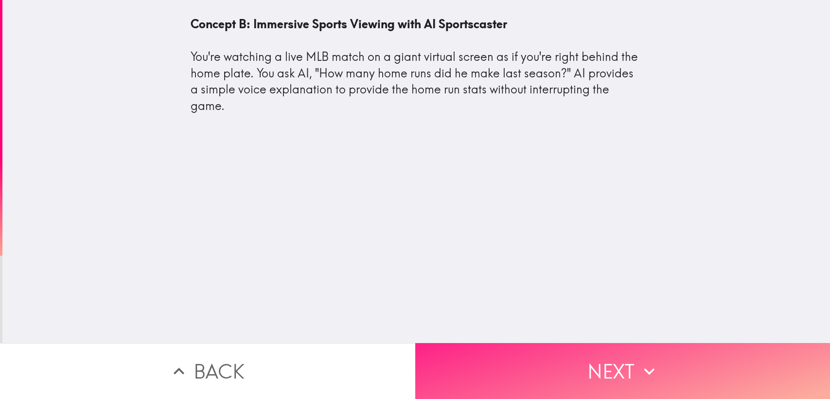
click at [492, 354] on button "Next" at bounding box center [622, 371] width 415 height 56
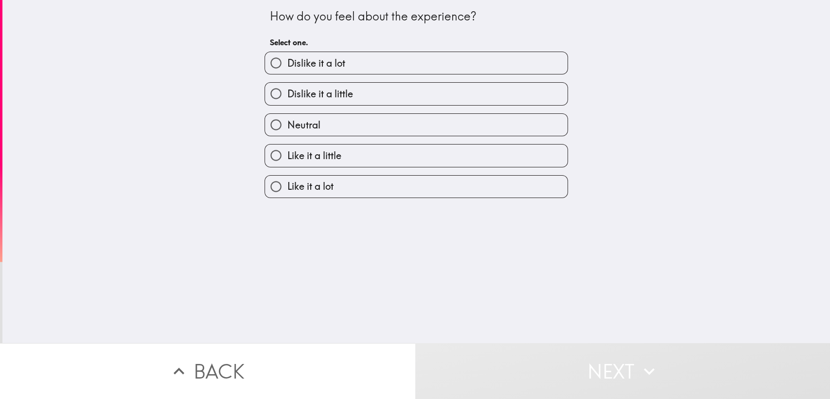
click at [323, 156] on span "Like it a little" at bounding box center [314, 156] width 54 height 14
click at [287, 156] on input "Like it a little" at bounding box center [276, 155] width 22 height 22
radio input "true"
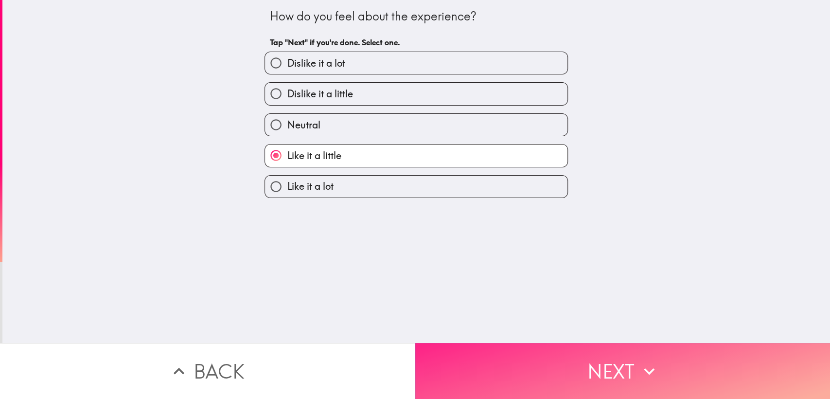
click at [508, 359] on button "Next" at bounding box center [622, 371] width 415 height 56
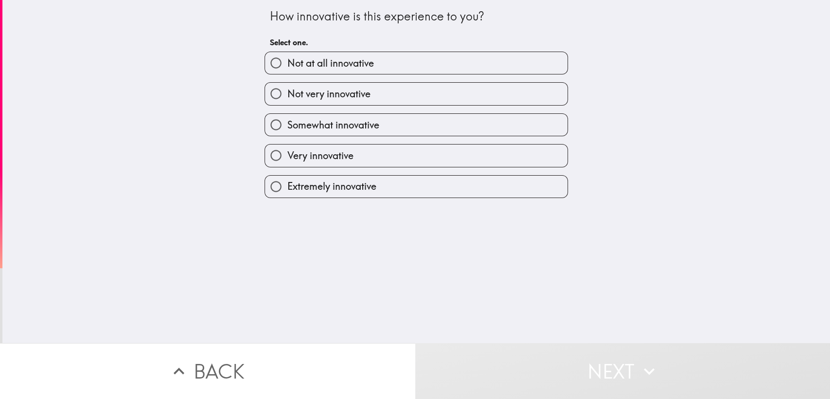
click at [374, 155] on label "Very innovative" at bounding box center [416, 155] width 303 height 22
click at [287, 155] on input "Very innovative" at bounding box center [276, 155] width 22 height 22
radio input "true"
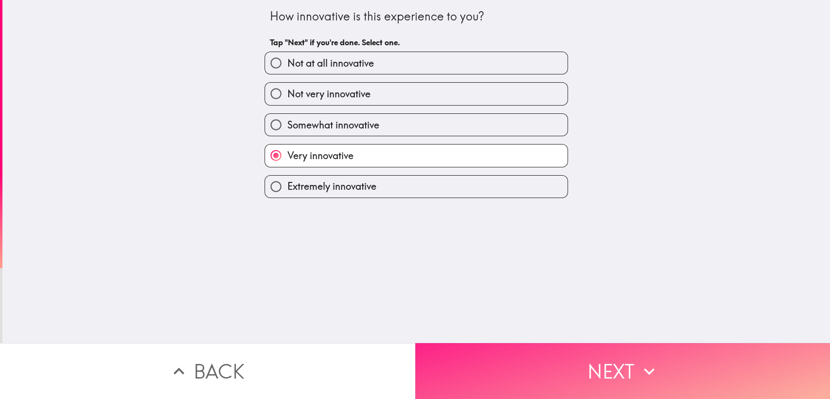
click at [541, 359] on button "Next" at bounding box center [622, 371] width 415 height 56
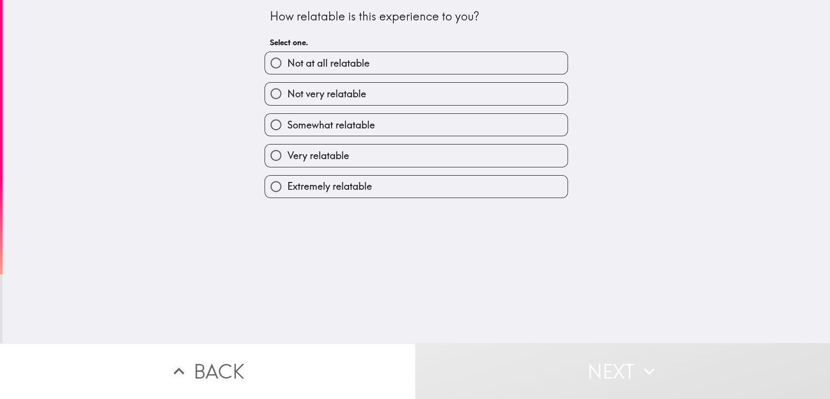
click at [331, 157] on span "Very relatable" at bounding box center [318, 156] width 62 height 14
click at [287, 157] on input "Very relatable" at bounding box center [276, 155] width 22 height 22
radio input "true"
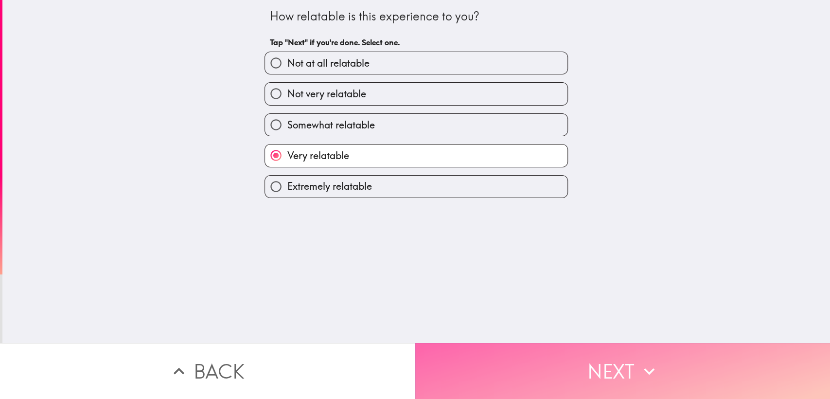
click at [544, 359] on button "Next" at bounding box center [622, 371] width 415 height 56
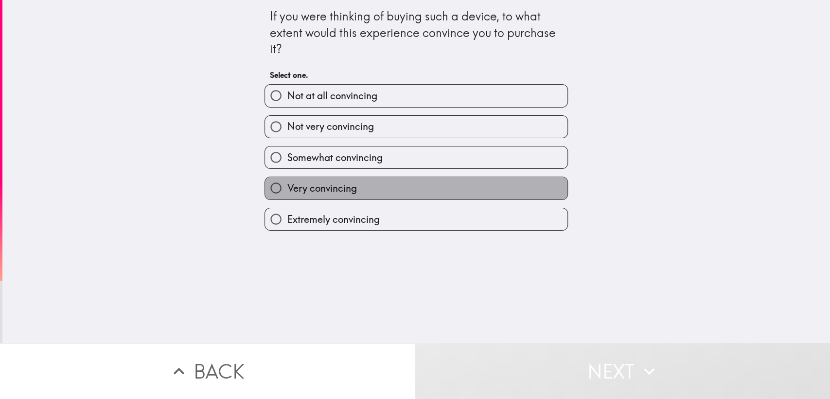
click at [336, 192] on span "Very convincing" at bounding box center [322, 188] width 70 height 14
click at [287, 192] on input "Very convincing" at bounding box center [276, 188] width 22 height 22
radio input "true"
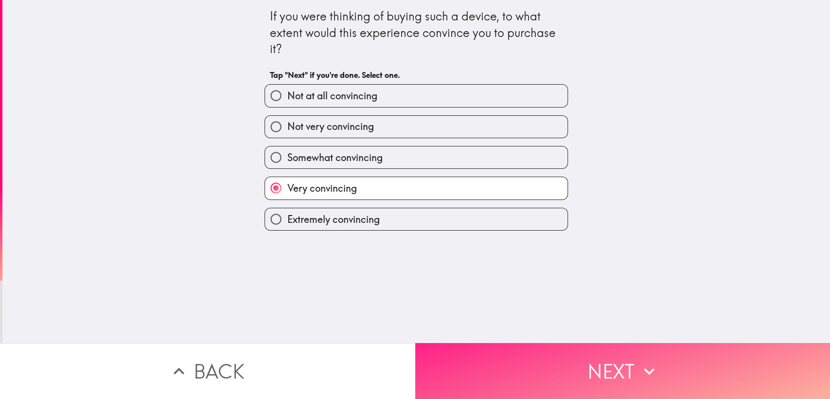
click at [513, 351] on button "Next" at bounding box center [622, 371] width 415 height 56
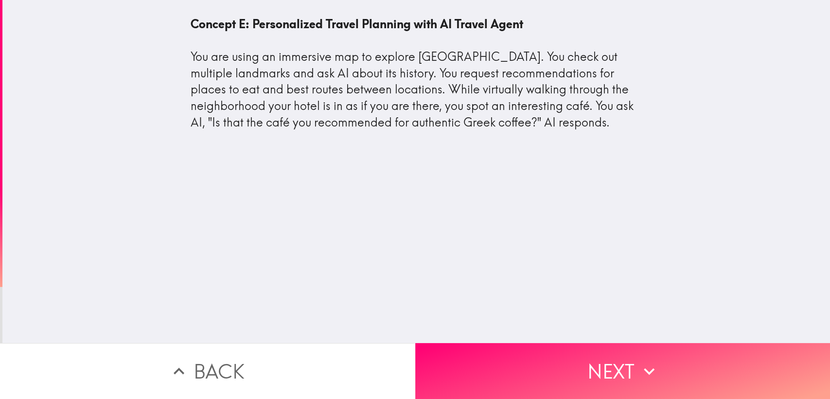
click at [341, 78] on div "Concept E: Personalized Travel Planning with AI Travel Agent You are using an i…" at bounding box center [416, 73] width 451 height 114
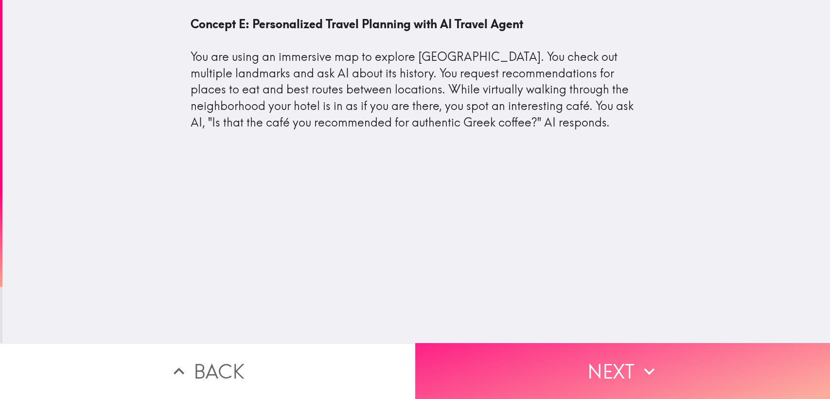
click at [431, 359] on button "Next" at bounding box center [622, 371] width 415 height 56
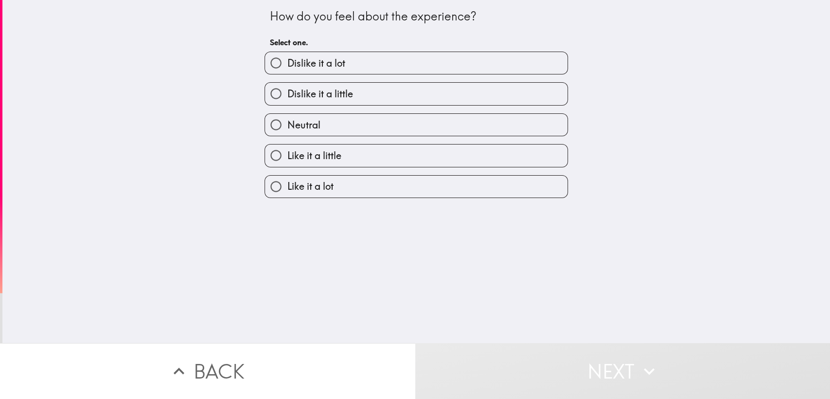
click at [306, 147] on label "Like it a little" at bounding box center [416, 155] width 303 height 22
click at [287, 147] on input "Like it a little" at bounding box center [276, 155] width 22 height 22
radio input "true"
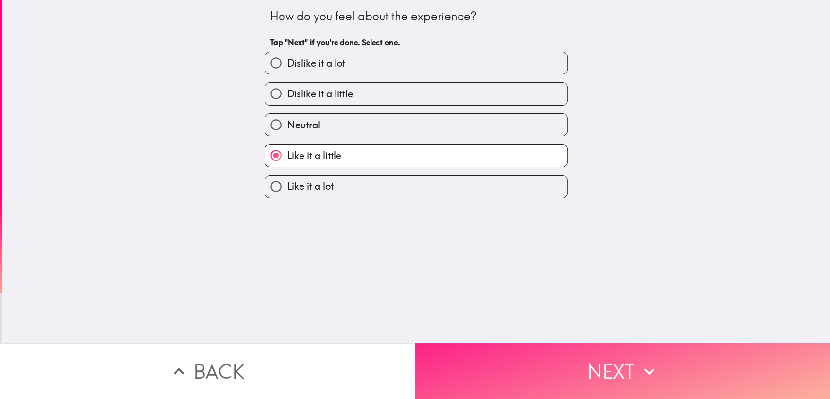
click at [457, 359] on button "Next" at bounding box center [622, 371] width 415 height 56
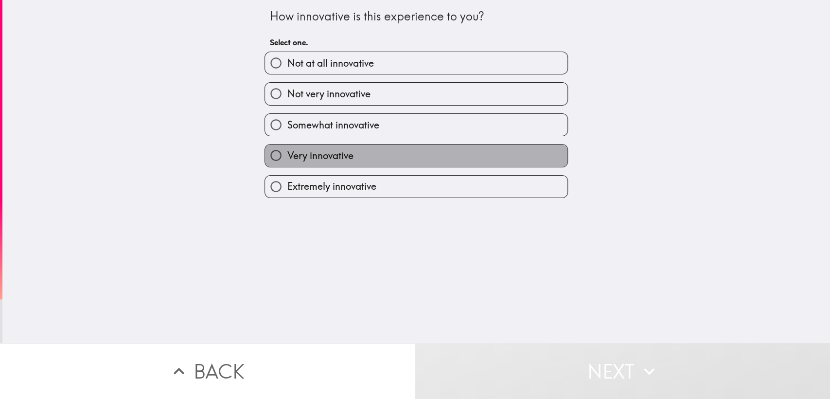
click at [350, 153] on label "Very innovative" at bounding box center [416, 155] width 303 height 22
click at [287, 153] on input "Very innovative" at bounding box center [276, 155] width 22 height 22
radio input "true"
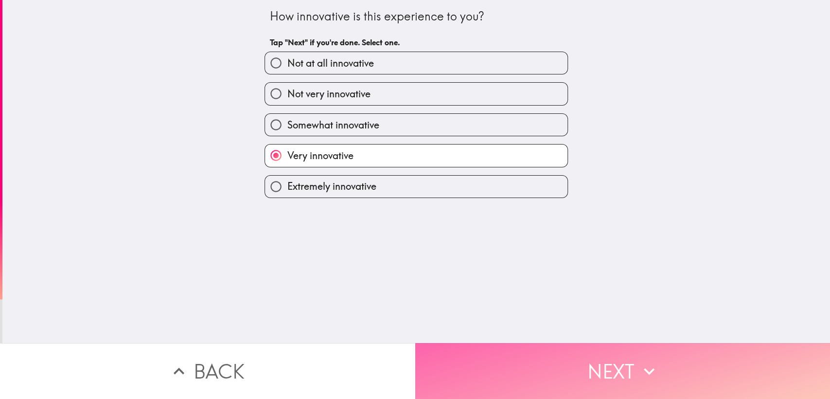
click at [451, 359] on button "Next" at bounding box center [622, 371] width 415 height 56
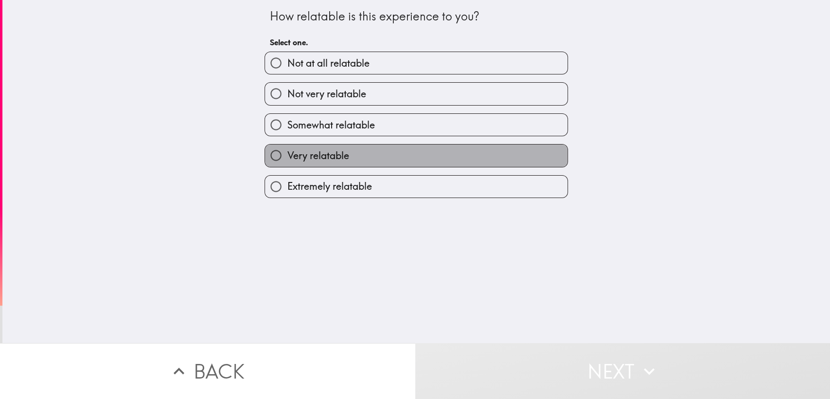
click at [371, 156] on label "Very relatable" at bounding box center [416, 155] width 303 height 22
click at [287, 156] on input "Very relatable" at bounding box center [276, 155] width 22 height 22
radio input "true"
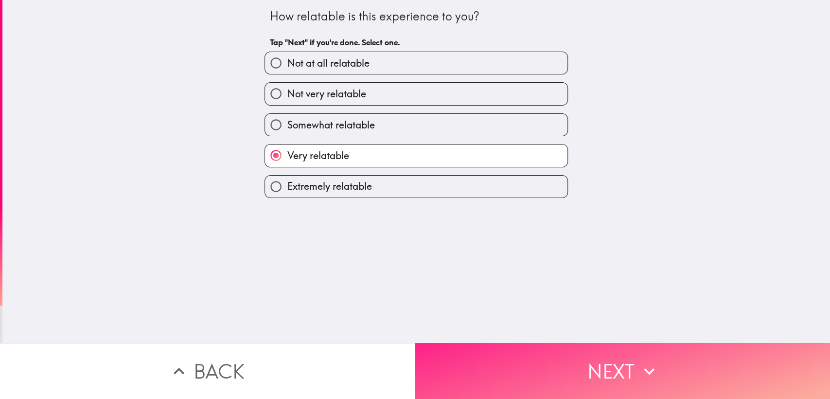
click at [487, 349] on button "Next" at bounding box center [622, 371] width 415 height 56
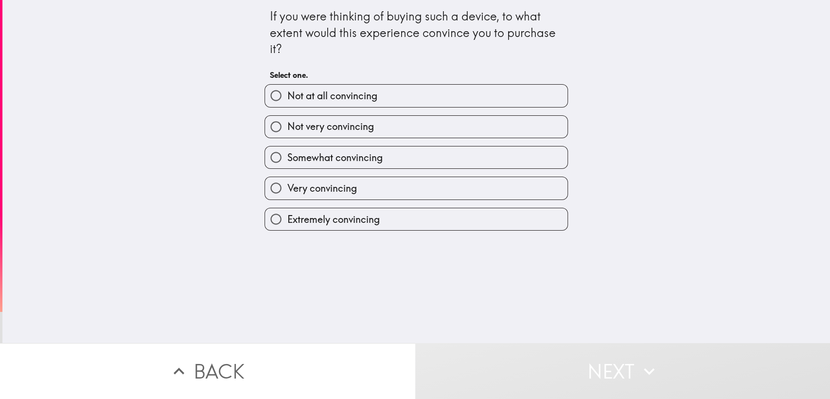
click at [305, 182] on span "Very convincing" at bounding box center [322, 188] width 70 height 14
click at [287, 182] on input "Very convincing" at bounding box center [276, 188] width 22 height 22
radio input "true"
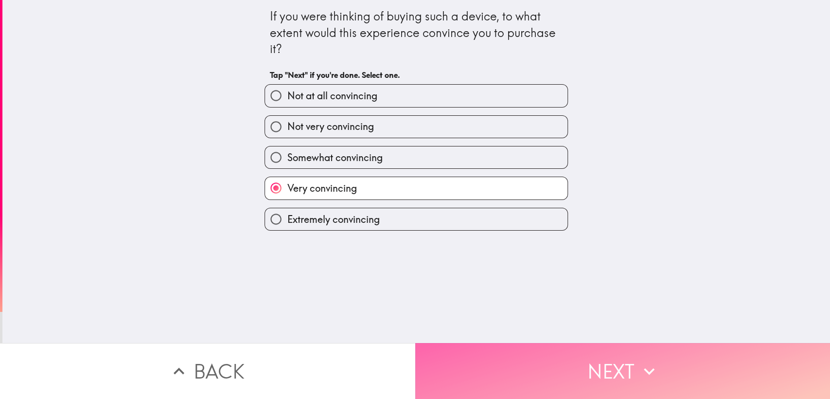
click at [484, 355] on button "Next" at bounding box center [622, 371] width 415 height 56
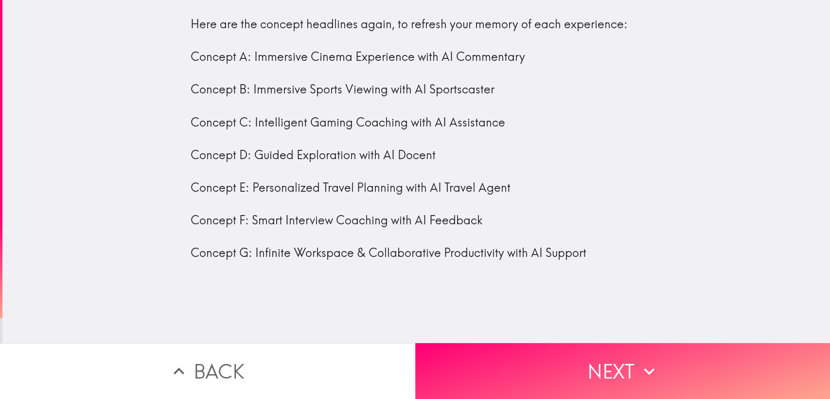
click at [203, 73] on div "Here are the concept headlines again, to refresh your memory of each experience…" at bounding box center [416, 138] width 451 height 245
click at [222, 57] on div "Here are the concept headlines again, to refresh your memory of each experience…" at bounding box center [416, 138] width 451 height 245
click at [278, 96] on div "Here are the concept headlines again, to refresh your memory of each experience…" at bounding box center [416, 138] width 451 height 245
click at [276, 135] on div "Here are the concept headlines again, to refresh your memory of each experience…" at bounding box center [416, 138] width 451 height 245
click at [299, 80] on div "Here are the concept headlines again, to refresh your memory of each experience…" at bounding box center [416, 138] width 451 height 245
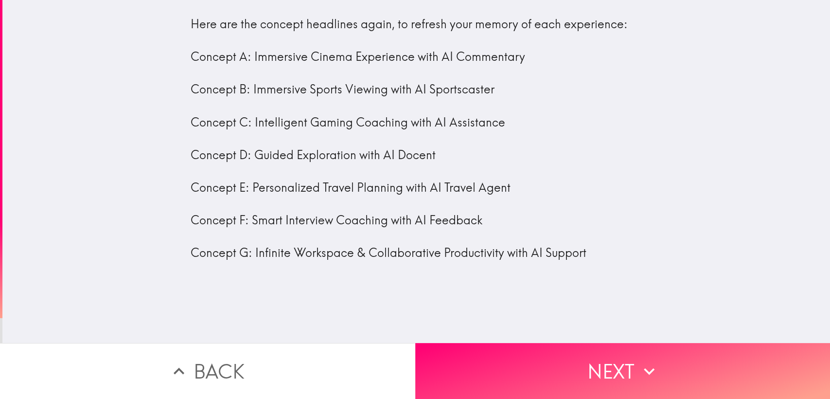
click at [281, 29] on div "Here are the concept headlines again, to refresh your memory of each experience…" at bounding box center [416, 138] width 451 height 245
click at [315, 27] on div "Here are the concept headlines again, to refresh your memory of each experience…" at bounding box center [416, 138] width 451 height 245
click at [258, 29] on div "Here are the concept headlines again, to refresh your memory of each experience…" at bounding box center [416, 138] width 451 height 245
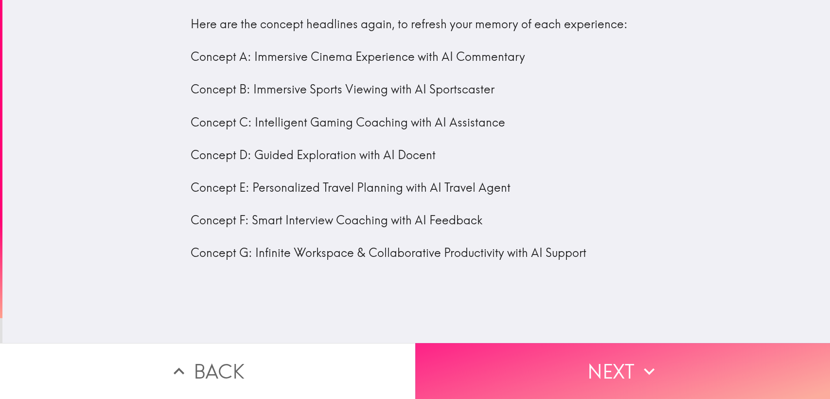
click at [459, 359] on button "Next" at bounding box center [622, 371] width 415 height 56
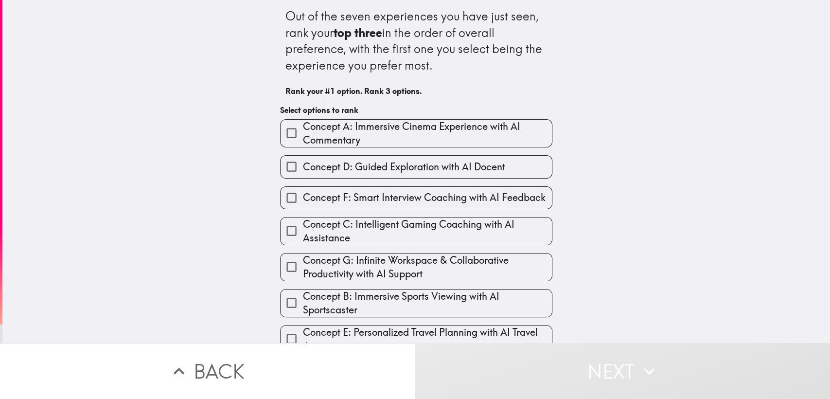
scroll to position [18, 0]
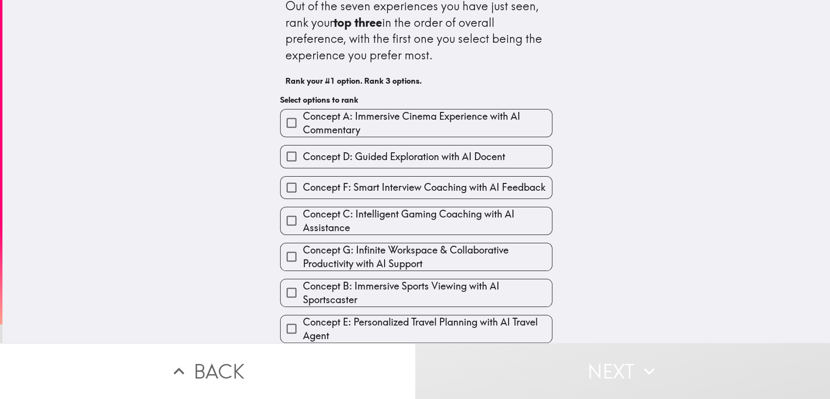
click at [261, 50] on div "Out of the seven experiences you have just seen, rank your top three in the ord…" at bounding box center [416, 166] width 311 height 353
drag, startPoint x: 273, startPoint y: 13, endPoint x: 360, endPoint y: 94, distance: 119.1
click at [360, 94] on div "Out of the seven experiences you have just seen, rank your top three in the ord…" at bounding box center [416, 166] width 311 height 353
click at [300, 61] on div "Out of the seven experiences you have just seen, rank your top three in the ord…" at bounding box center [417, 44] width 262 height 93
click at [261, 57] on div "Out of the seven experiences you have just seen, rank your top three in the ord…" at bounding box center [416, 166] width 311 height 353
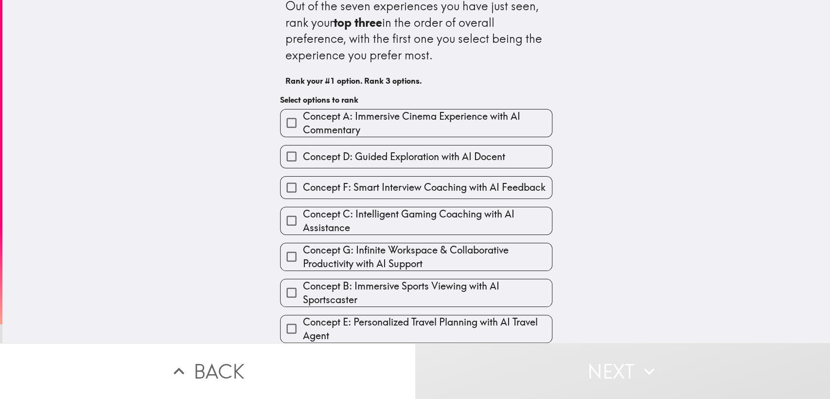
click at [307, 110] on span "Concept A: Immersive Cinema Experience with AI Commentary" at bounding box center [428, 122] width 250 height 27
click at [303, 112] on input "Concept A: Immersive Cinema Experience with AI Commentary" at bounding box center [292, 123] width 22 height 22
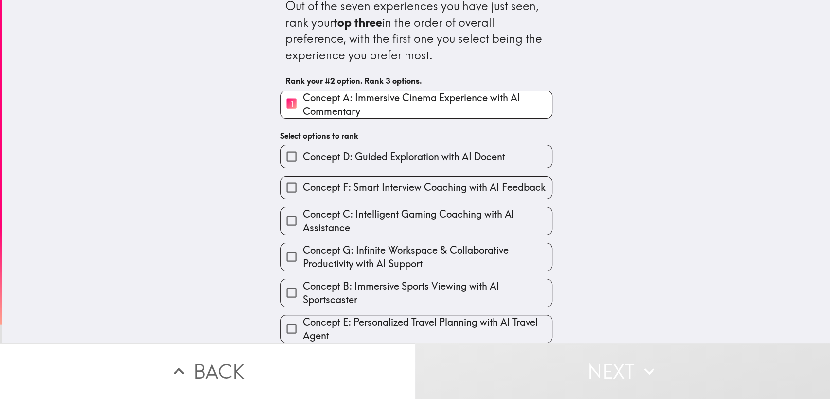
click at [307, 150] on span "Concept D: Guided Exploration with AI Docent" at bounding box center [404, 157] width 202 height 14
click at [303, 145] on input "Concept D: Guided Exploration with AI Docent" at bounding box center [292, 156] width 22 height 22
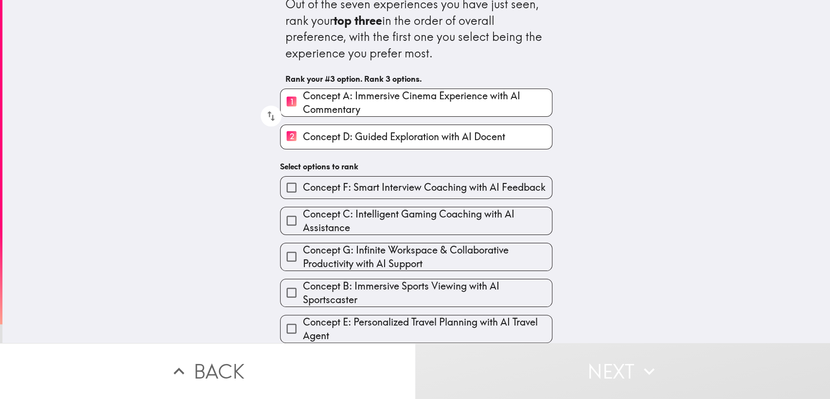
click at [311, 180] on span "Concept F: Smart Interview Coaching with AI Feedback" at bounding box center [424, 187] width 243 height 14
click at [303, 177] on input "Concept F: Smart Interview Coaching with AI Feedback" at bounding box center [292, 188] width 22 height 22
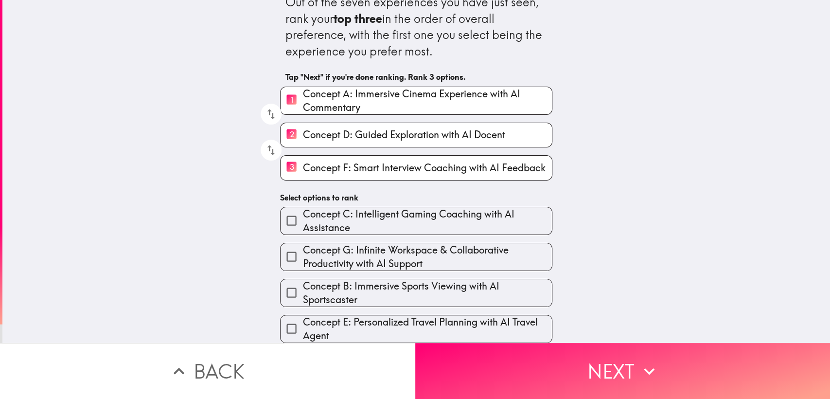
click at [322, 215] on span "Concept C: Intelligent Gaming Coaching with AI Assistance" at bounding box center [428, 220] width 250 height 27
click at [303, 215] on input "Concept C: Intelligent Gaming Coaching with AI Assistance" at bounding box center [292, 221] width 22 height 22
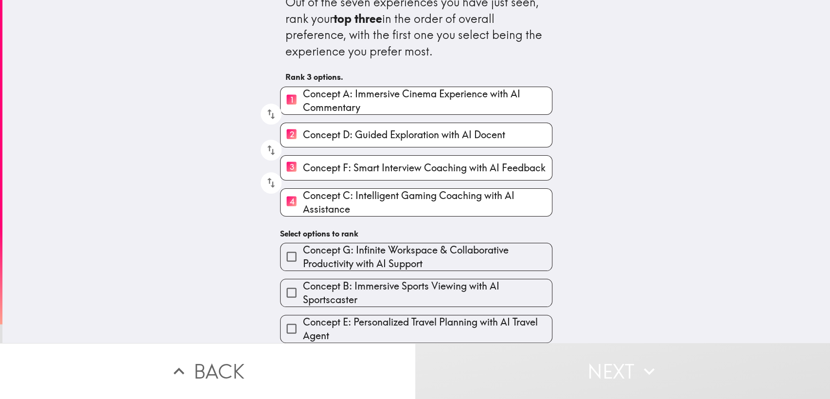
click at [338, 258] on span "Concept G: Infinite Workspace & Collaborative Productivity with AI Support" at bounding box center [428, 256] width 250 height 27
click at [303, 258] on input "Concept G: Infinite Workspace & Collaborative Productivity with AI Support" at bounding box center [292, 257] width 22 height 22
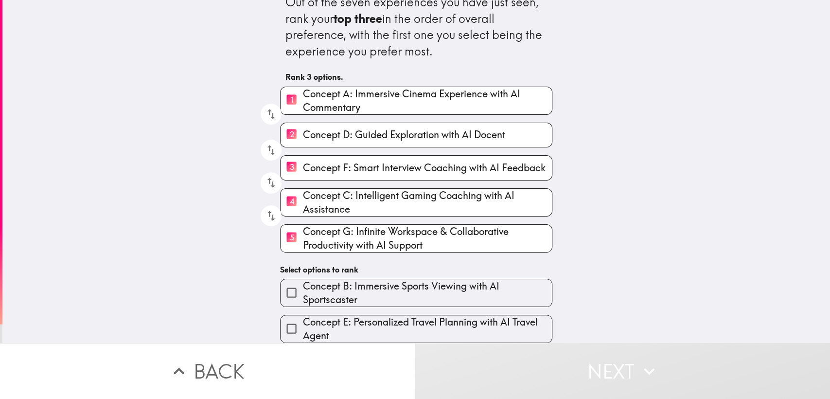
scroll to position [22, 0]
click at [303, 295] on span "Concept B: Immersive Sports Viewing with AI Sportscaster" at bounding box center [428, 292] width 250 height 27
click at [303, 295] on input "Concept B: Immersive Sports Viewing with AI Sportscaster" at bounding box center [292, 293] width 22 height 22
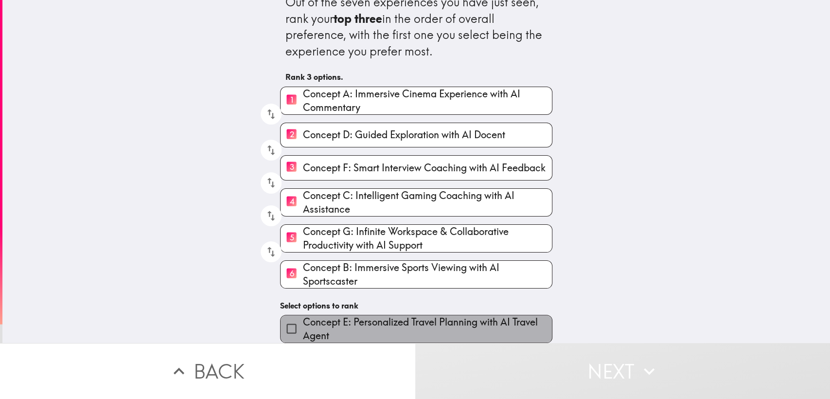
click at [309, 315] on span "Concept E: Personalized Travel Planning with AI Travel Agent" at bounding box center [428, 328] width 250 height 27
click at [303, 318] on input "Concept E: Personalized Travel Planning with AI Travel Agent" at bounding box center [292, 329] width 22 height 22
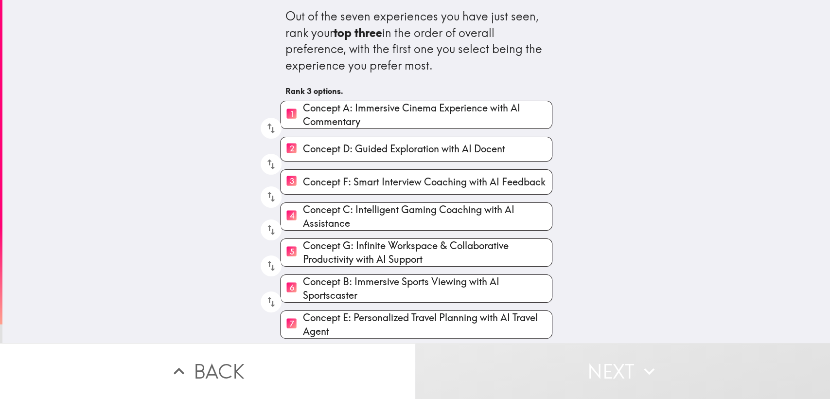
click at [238, 208] on div "Out of the seven experiences you have just seen, rank your top three in the ord…" at bounding box center [416, 171] width 828 height 343
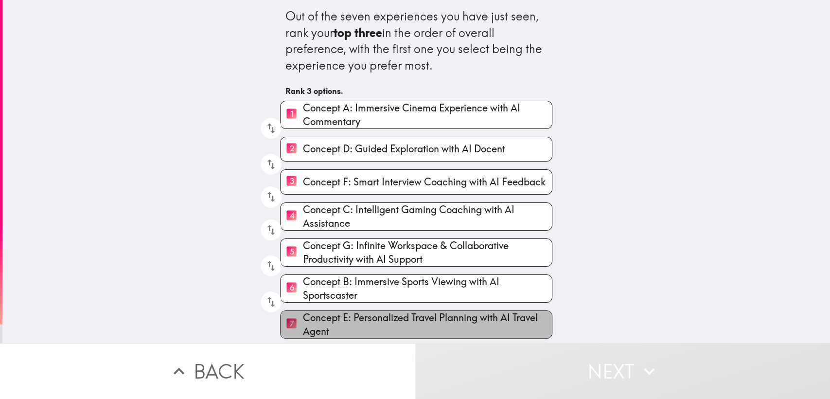
drag, startPoint x: 309, startPoint y: 312, endPoint x: 309, endPoint y: 302, distance: 10.7
click at [308, 312] on span "Concept E: Personalized Travel Planning with AI Travel Agent" at bounding box center [428, 324] width 250 height 27
click at [303, 312] on input "7 Concept E: Personalized Travel Planning with AI Travel Agent" at bounding box center [292, 324] width 22 height 24
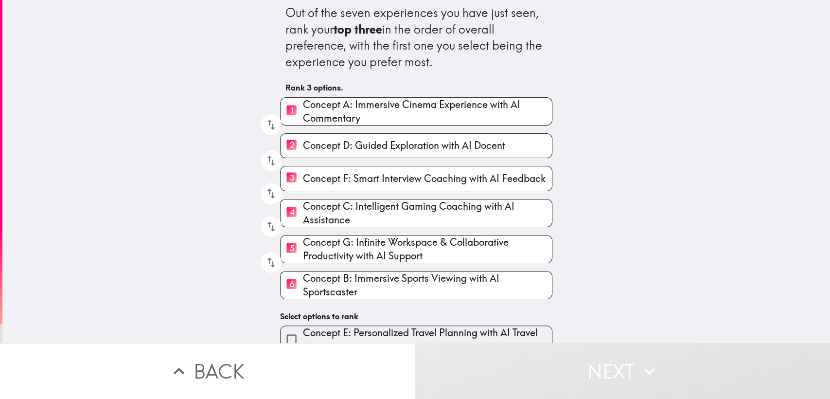
click at [315, 278] on span "Concept B: Immersive Sports Viewing with AI Sportscaster" at bounding box center [428, 284] width 250 height 27
click at [303, 278] on input "6 Concept B: Immersive Sports Viewing with AI Sportscaster" at bounding box center [292, 285] width 22 height 24
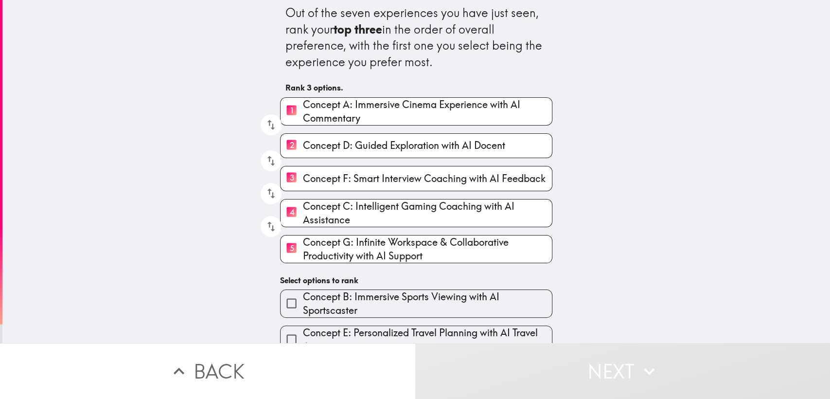
click at [324, 246] on span "Concept G: Infinite Workspace & Collaborative Productivity with AI Support" at bounding box center [428, 248] width 250 height 27
click at [303, 246] on input "5 Concept G: Infinite Workspace & Collaborative Productivity with AI Support" at bounding box center [292, 249] width 22 height 24
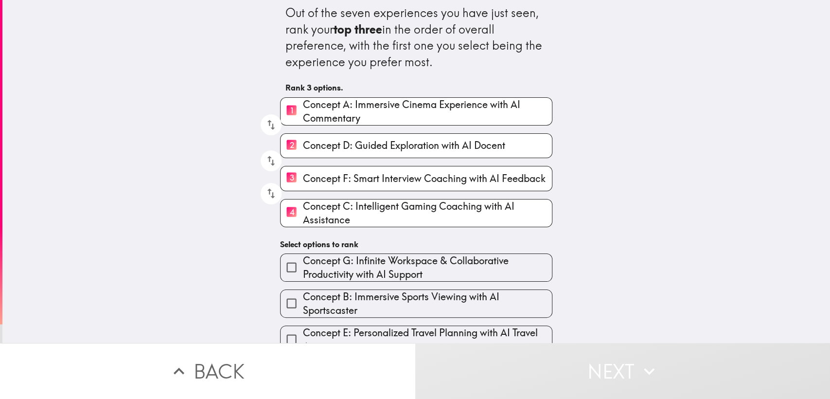
scroll to position [22, 0]
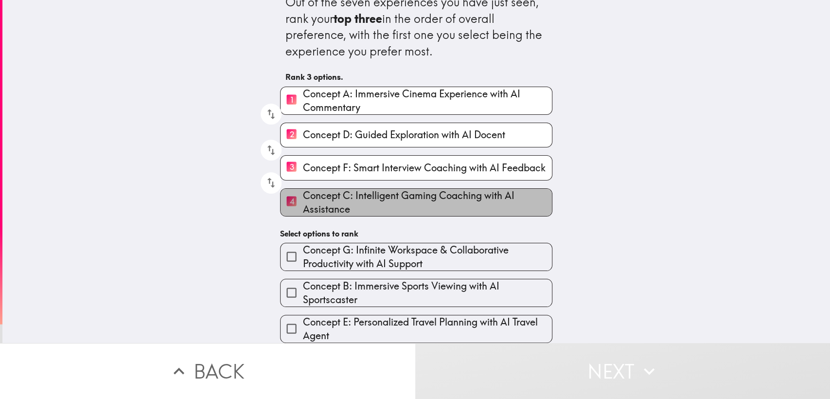
click at [339, 198] on span "Concept C: Intelligent Gaming Coaching with AI Assistance" at bounding box center [428, 202] width 250 height 27
click at [303, 198] on input "4 Concept C: Intelligent Gaming Coaching with AI Assistance" at bounding box center [292, 202] width 22 height 24
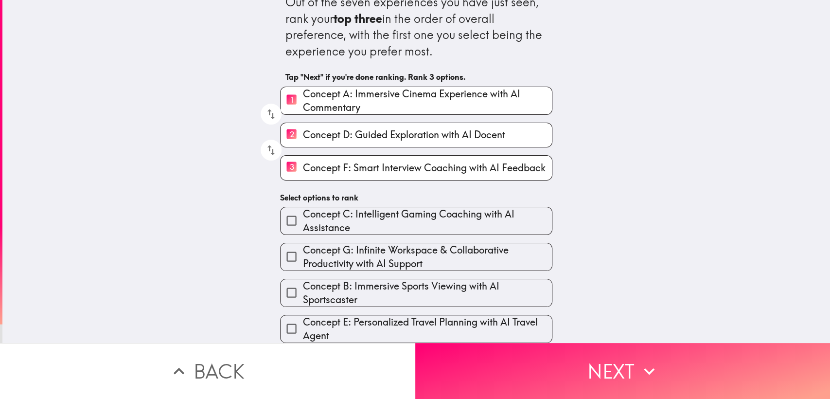
click at [203, 89] on div "Out of the seven experiences you have just seen, rank your top three in the ord…" at bounding box center [416, 157] width 828 height 343
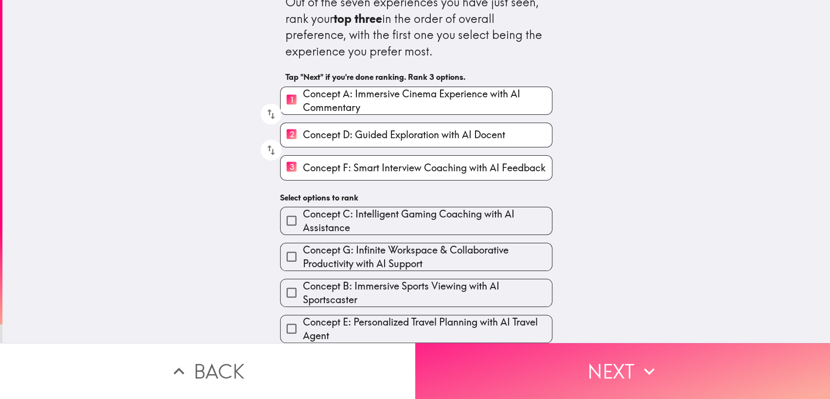
click at [498, 359] on button "Next" at bounding box center [622, 371] width 415 height 56
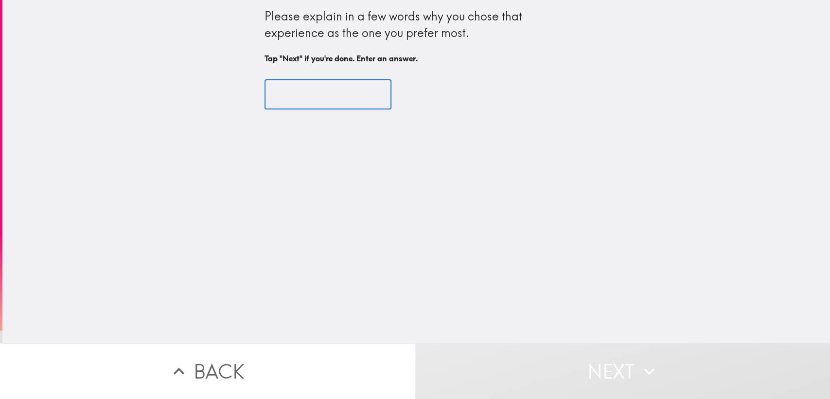
click at [285, 88] on input "text" at bounding box center [328, 95] width 127 height 30
click at [284, 89] on input "text" at bounding box center [328, 95] width 127 height 30
click at [307, 94] on input "text" at bounding box center [328, 95] width 127 height 30
click at [293, 103] on input "text" at bounding box center [328, 95] width 127 height 30
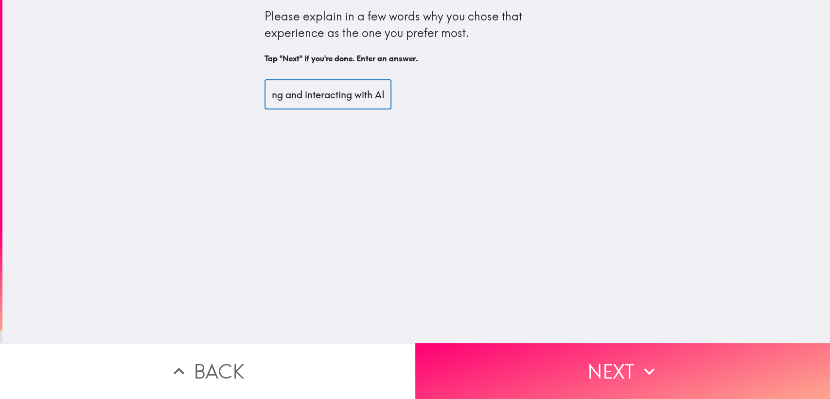
scroll to position [0, 166]
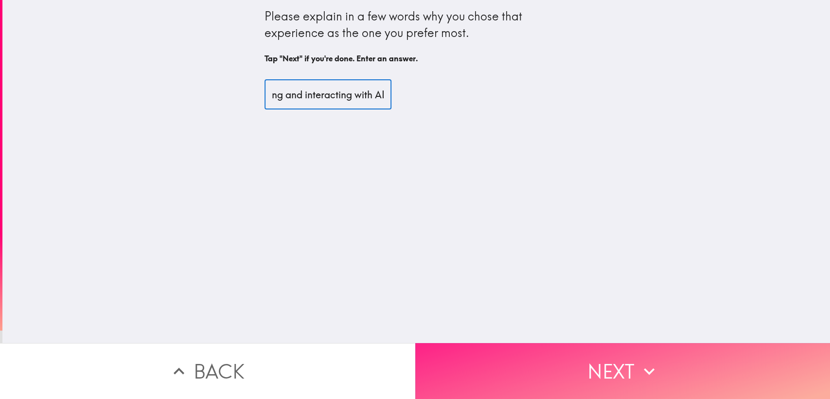
type input "Most engaging and useful for learning and interacting with AI"
click at [483, 359] on button "Next" at bounding box center [622, 371] width 415 height 56
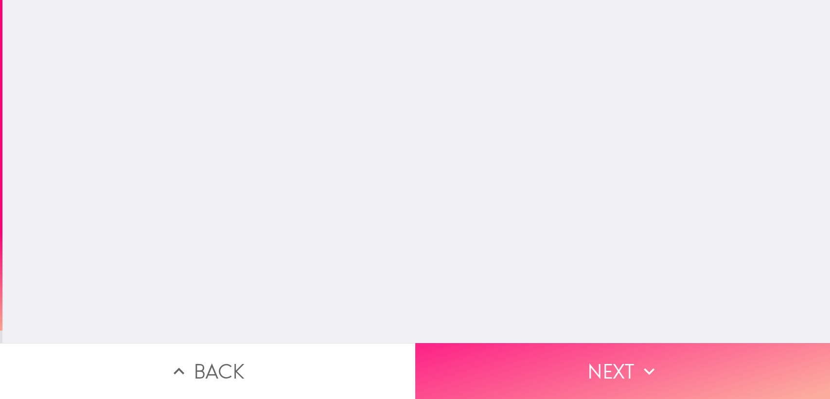
scroll to position [0, 0]
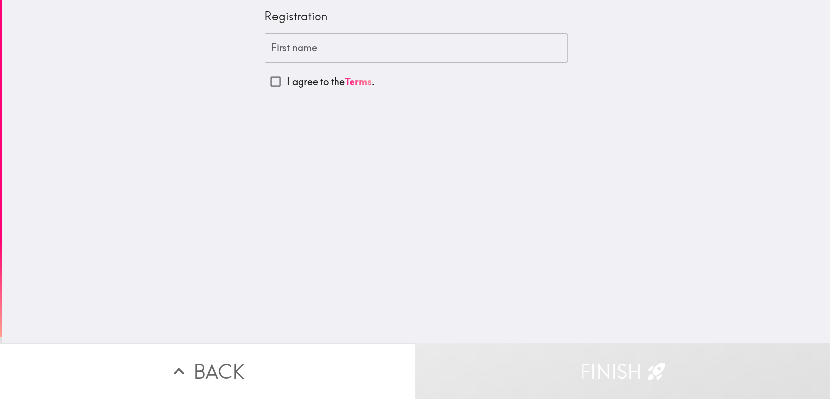
click at [300, 47] on input "First name" at bounding box center [417, 48] width 304 height 30
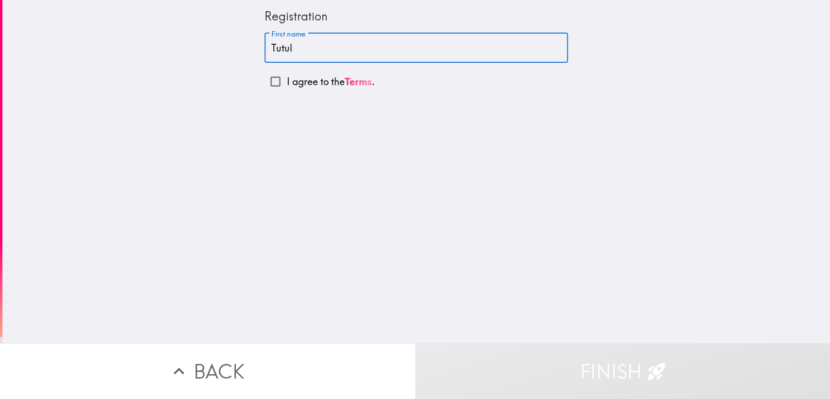
type input "Tutul"
click at [276, 83] on input "I agree to the Terms ." at bounding box center [276, 82] width 22 height 22
checkbox input "true"
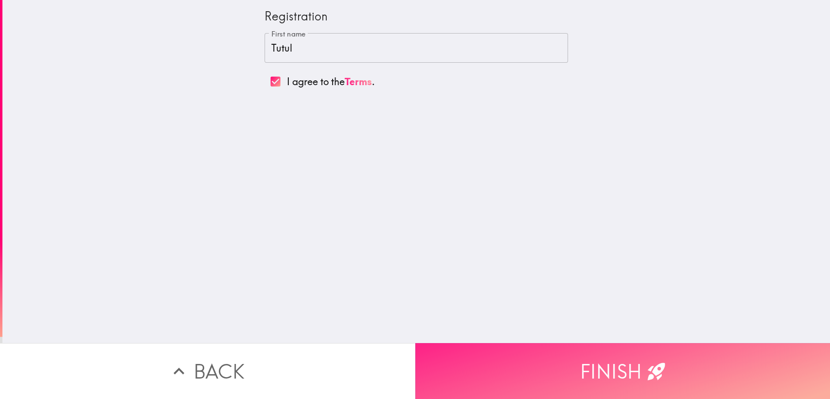
click at [524, 359] on button "Finish" at bounding box center [622, 371] width 415 height 56
